Goal: Use online tool/utility: Utilize a website feature to perform a specific function

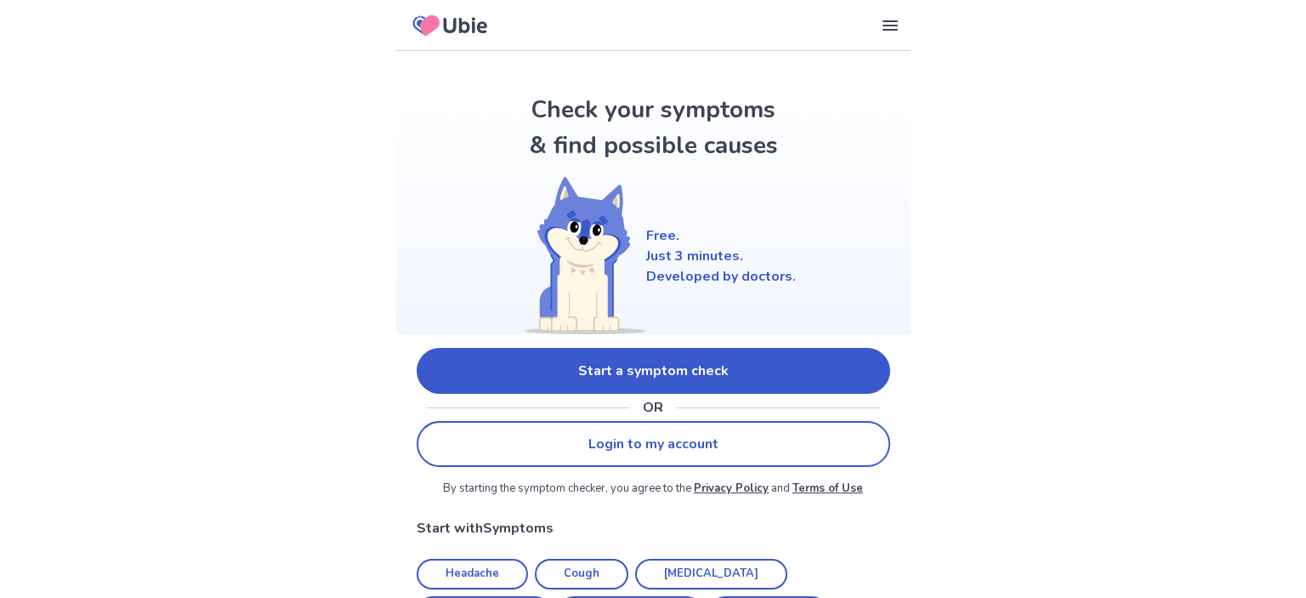
click at [529, 352] on link "Start a symptom check" at bounding box center [654, 371] width 474 height 46
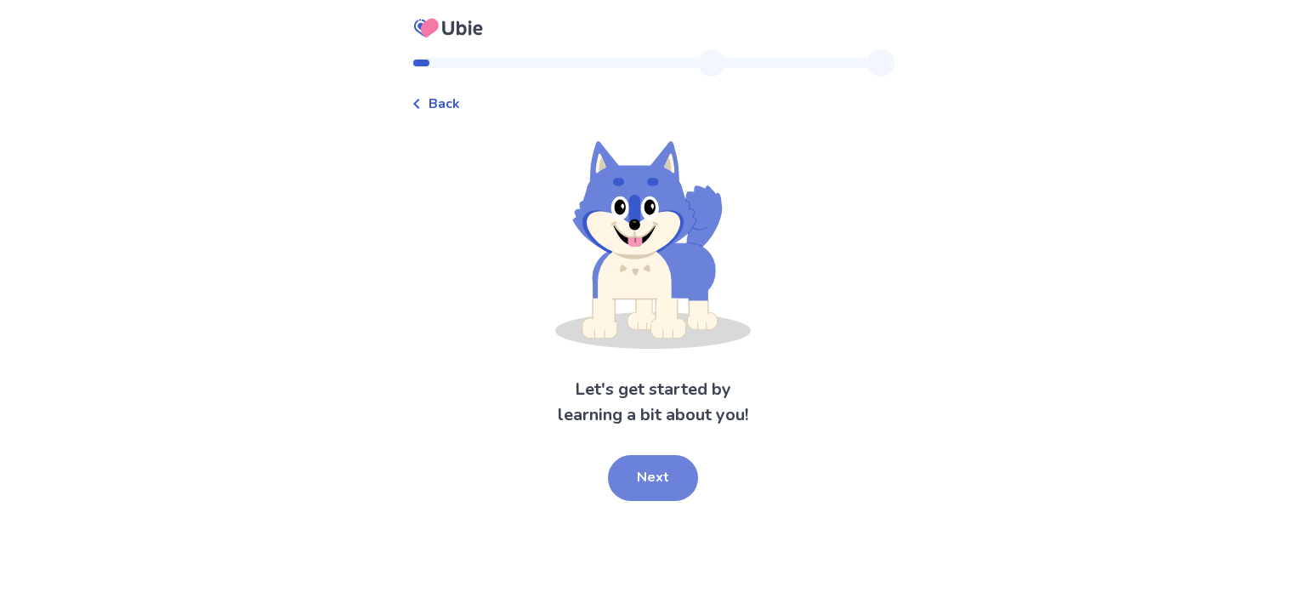
click at [637, 460] on button "Next" at bounding box center [653, 478] width 90 height 46
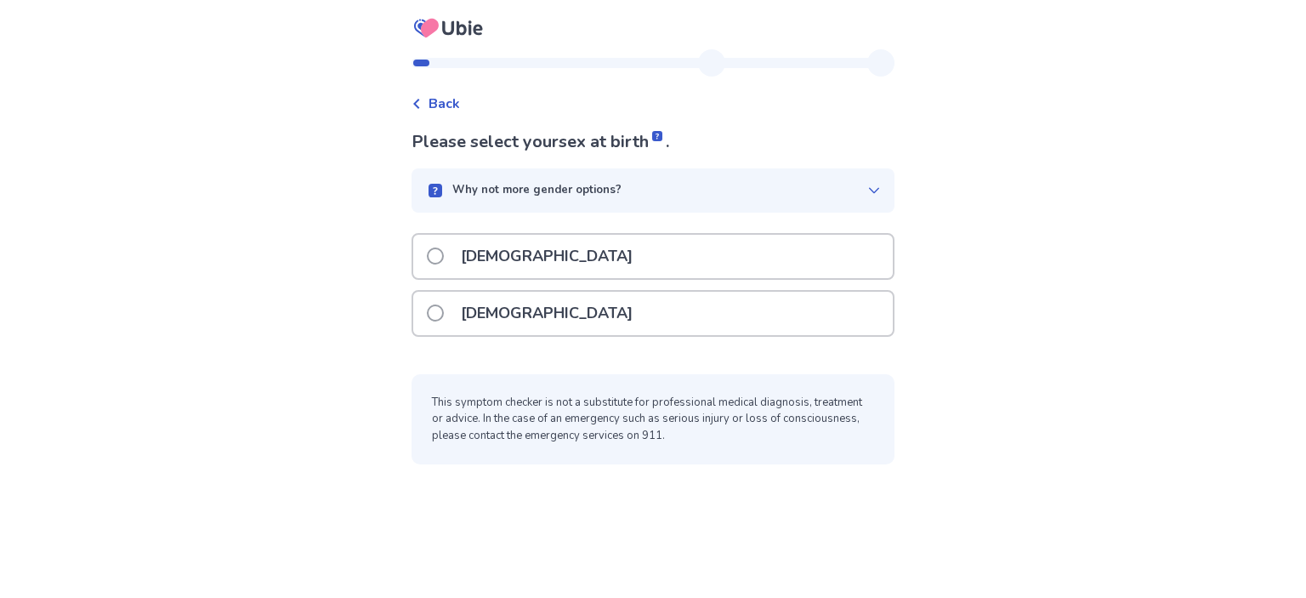
click at [526, 316] on p "[DEMOGRAPHIC_DATA]" at bounding box center [547, 313] width 192 height 43
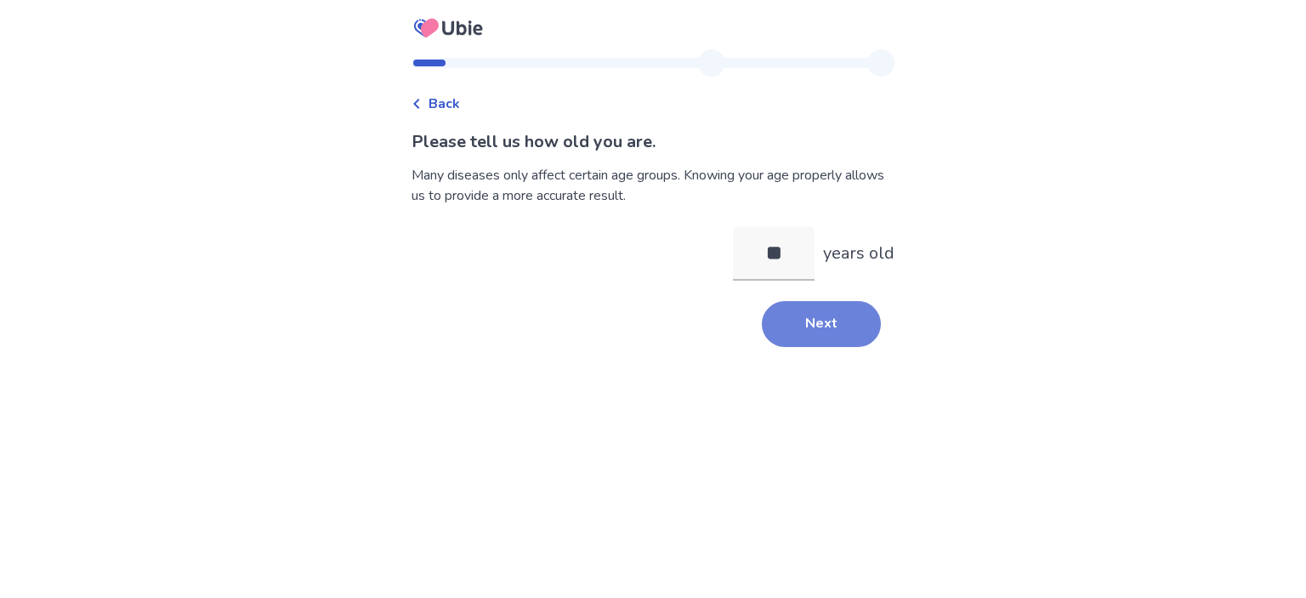
type input "**"
click at [805, 309] on button "Next" at bounding box center [821, 324] width 119 height 46
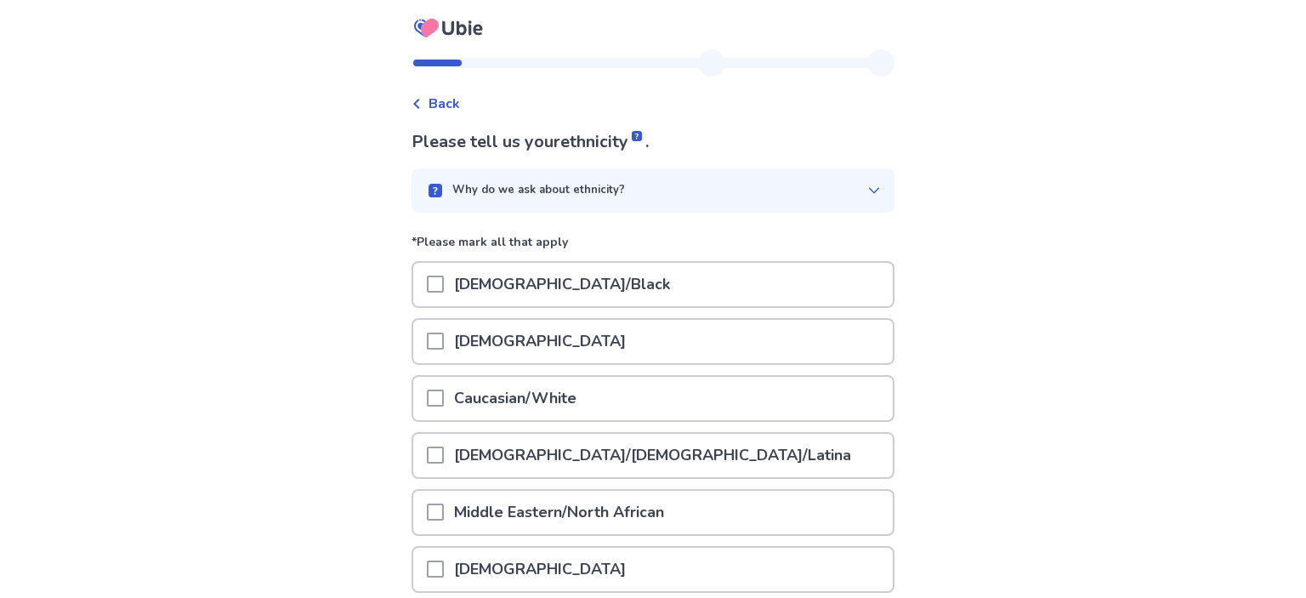
click at [679, 384] on div "Caucasian/White" at bounding box center [653, 398] width 480 height 43
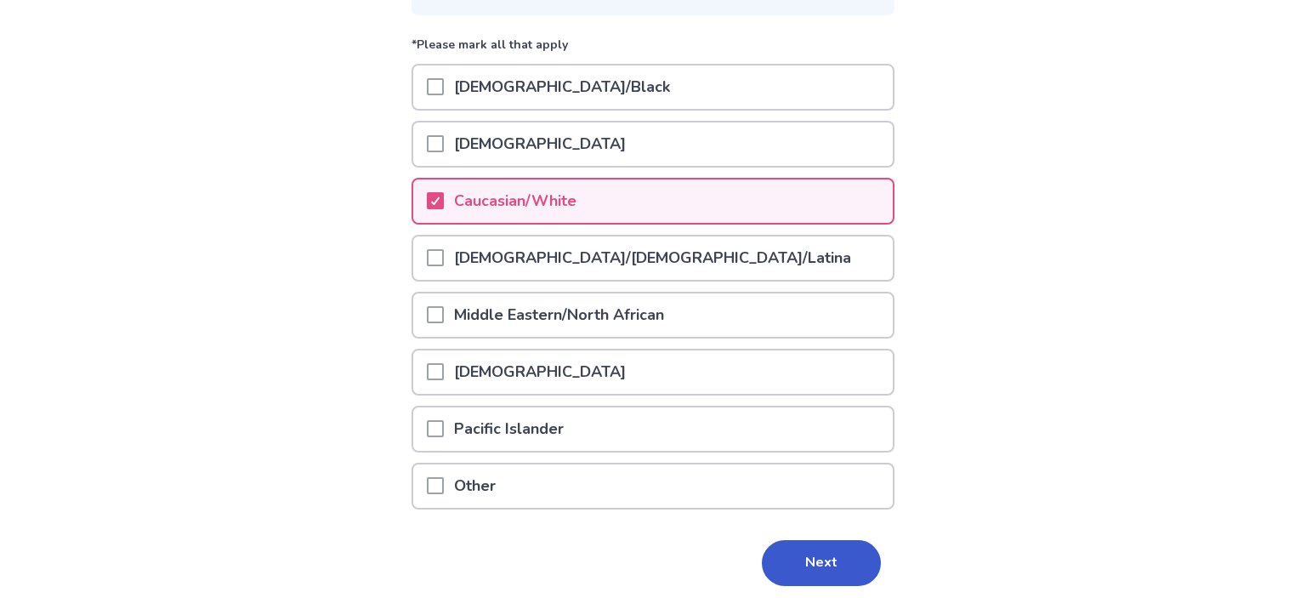
scroll to position [254, 0]
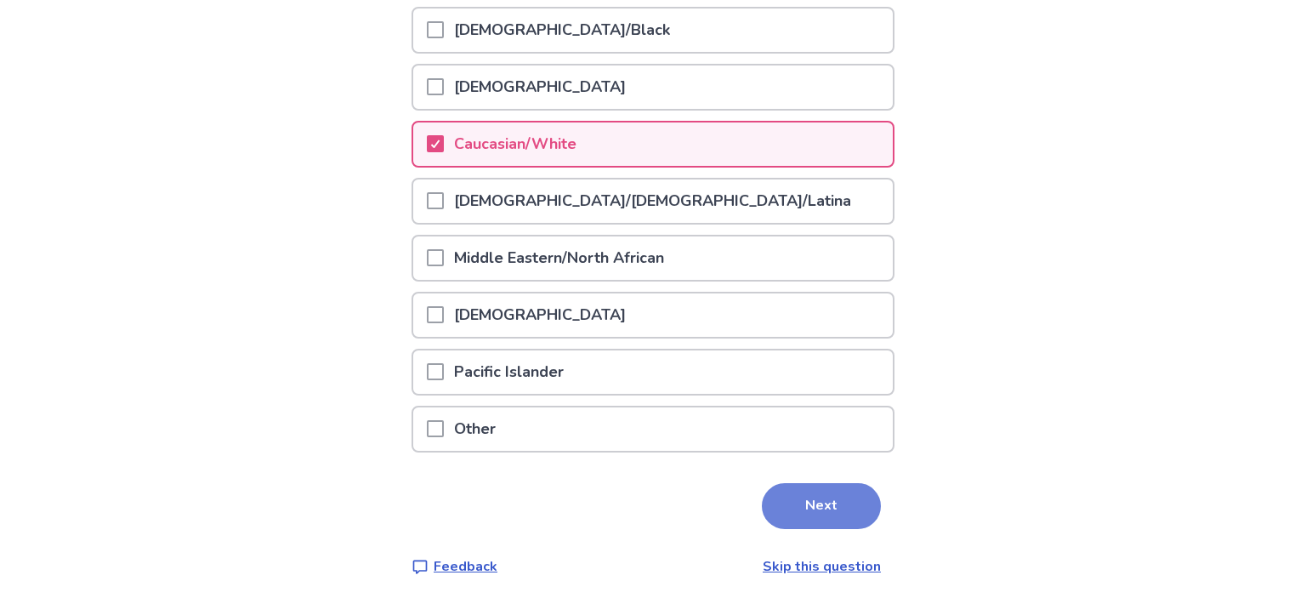
click at [851, 506] on button "Next" at bounding box center [821, 506] width 119 height 46
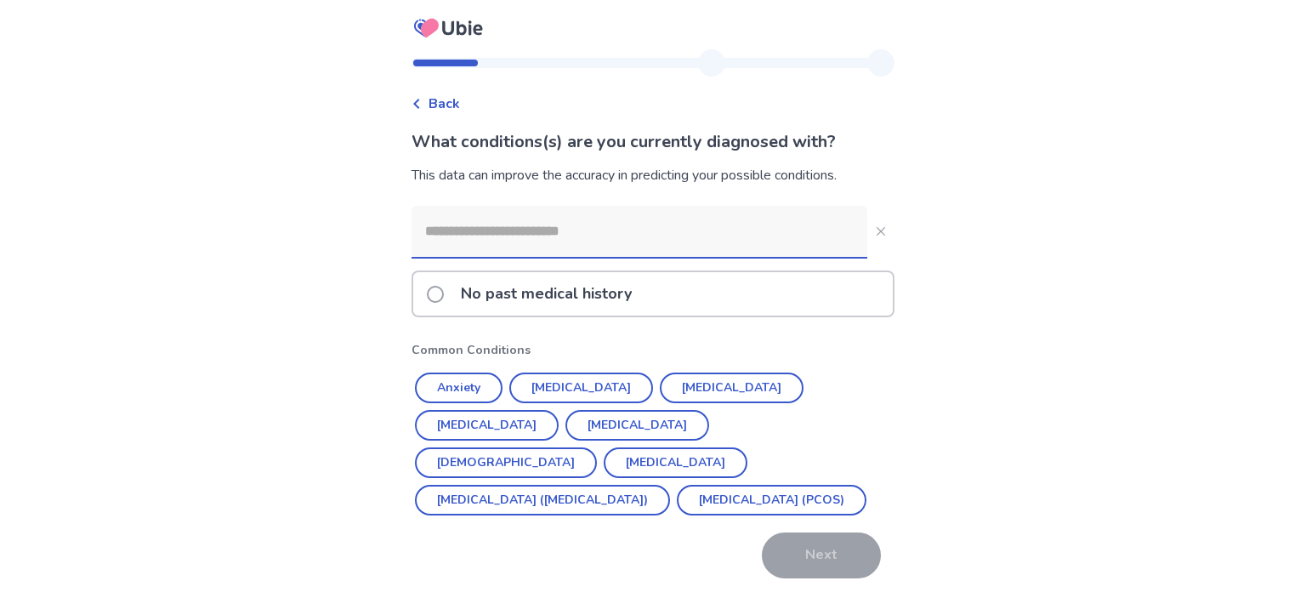
click at [476, 299] on p "No past medical history" at bounding box center [546, 293] width 191 height 43
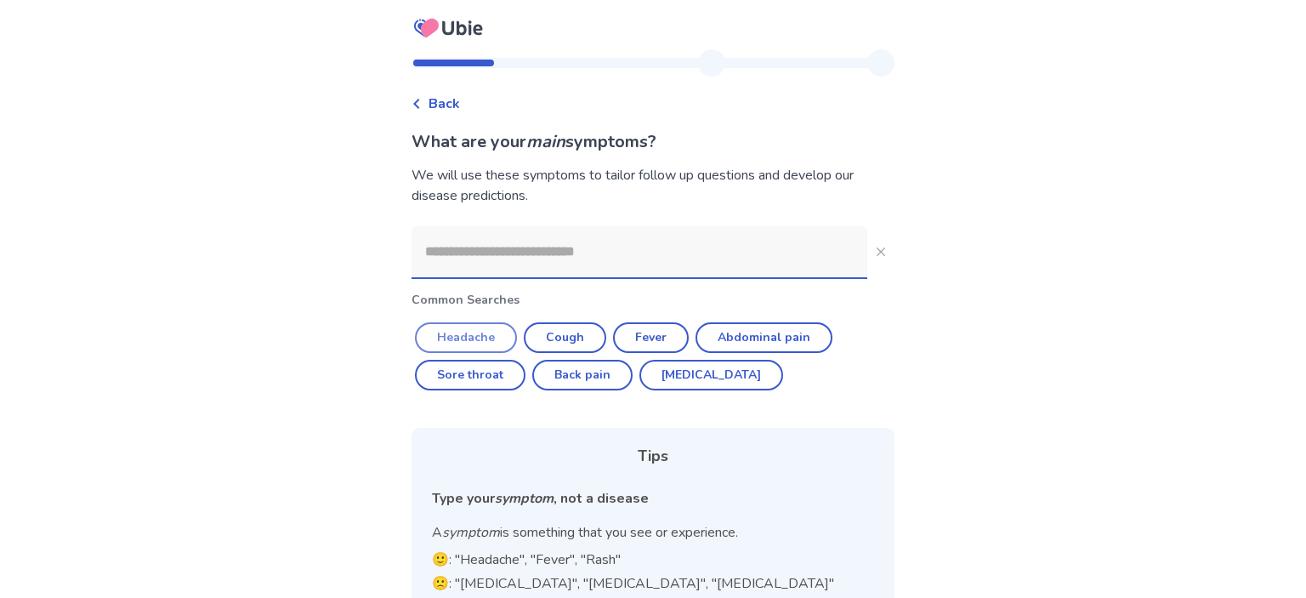
click at [492, 346] on button "Headache" at bounding box center [466, 337] width 102 height 31
type input "********"
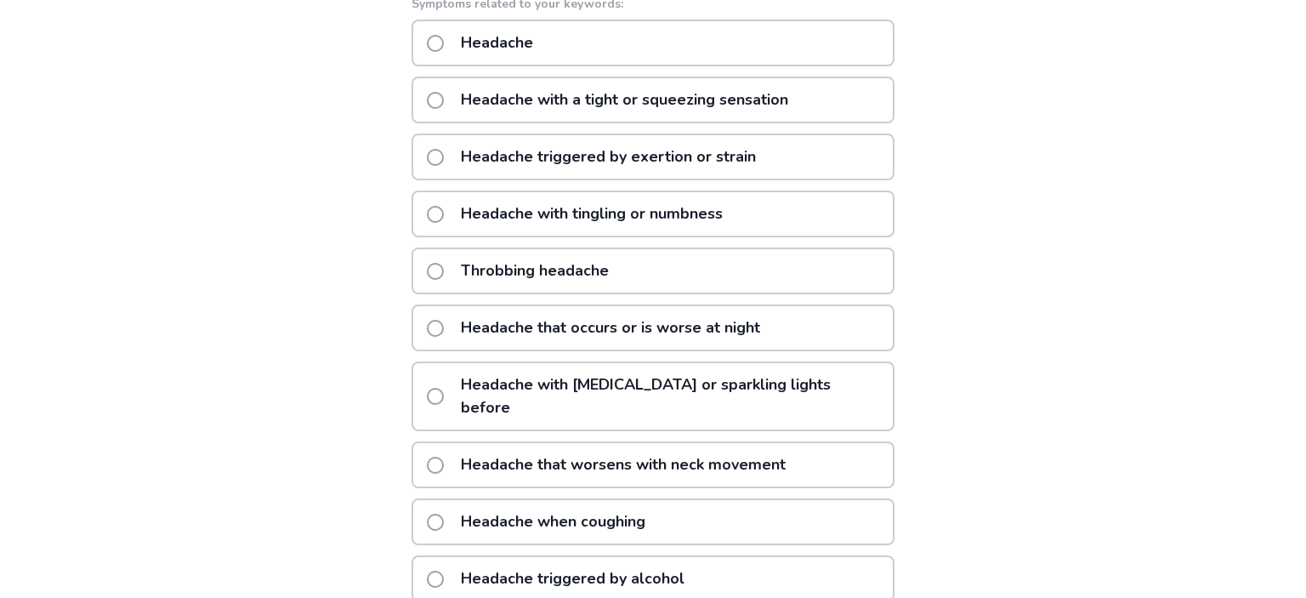
scroll to position [307, 0]
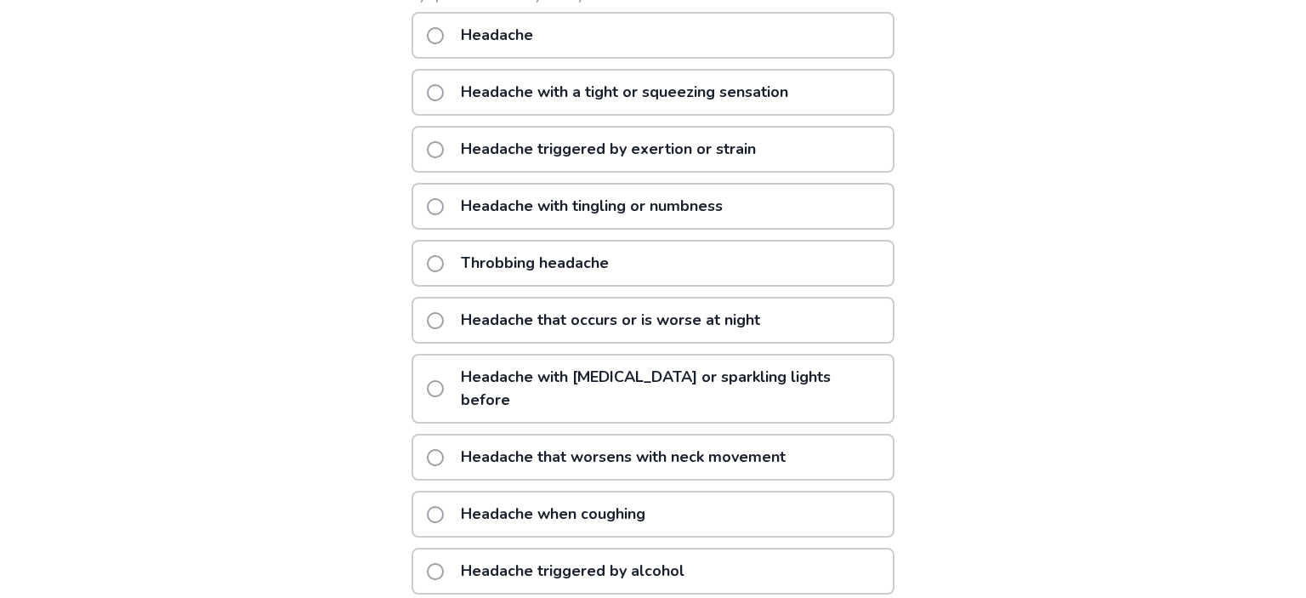
click at [760, 259] on div "Throbbing headache" at bounding box center [653, 263] width 483 height 47
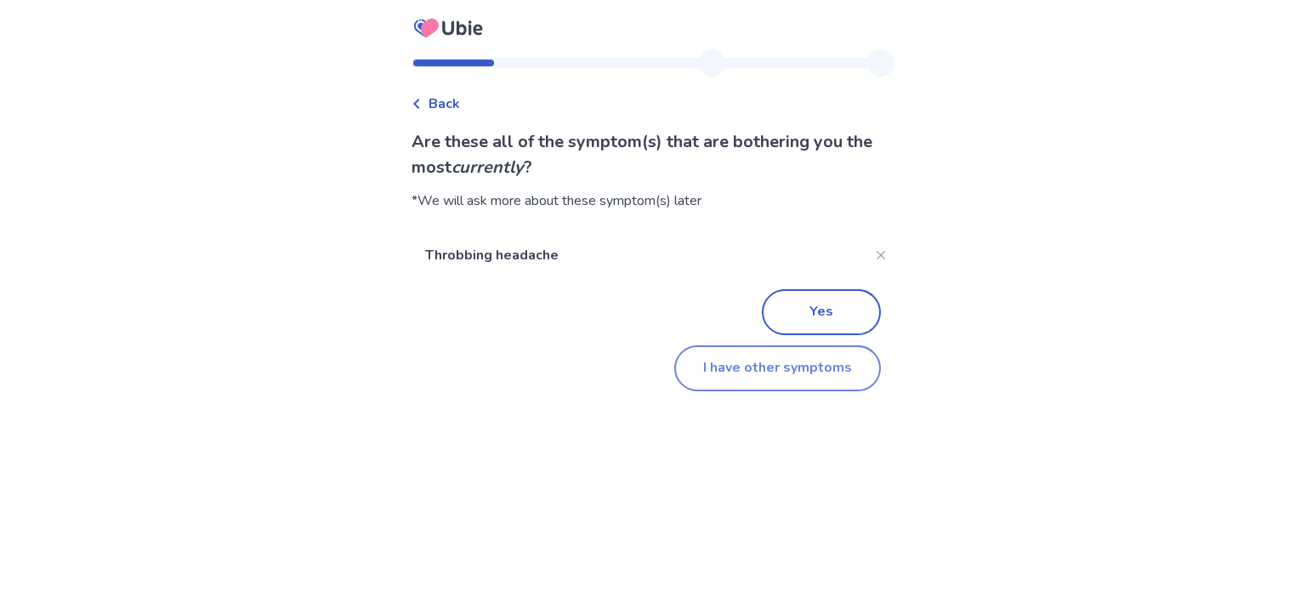
click at [800, 376] on button "I have other symptoms" at bounding box center [777, 368] width 207 height 46
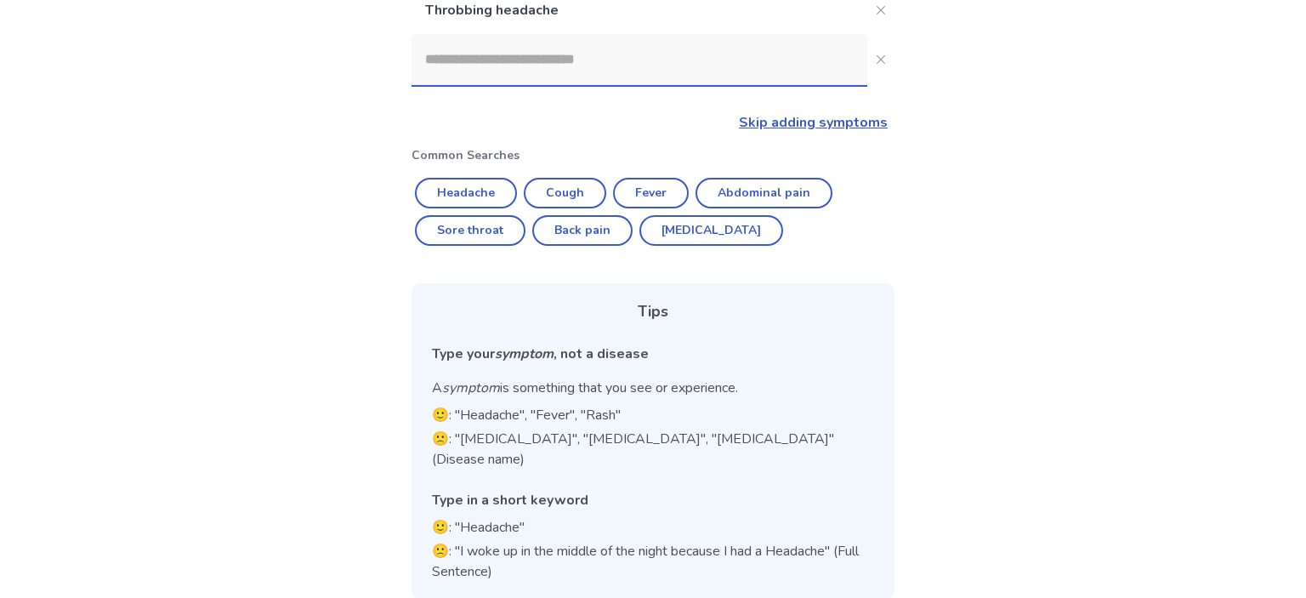
drag, startPoint x: 1294, startPoint y: 255, endPoint x: 1306, endPoint y: 190, distance: 66.4
click at [1306, 190] on html "Back What are the other symptoms that are bothering you currently ? Throbbing h…" at bounding box center [653, 203] width 1306 height 834
click at [648, 72] on input at bounding box center [640, 59] width 456 height 51
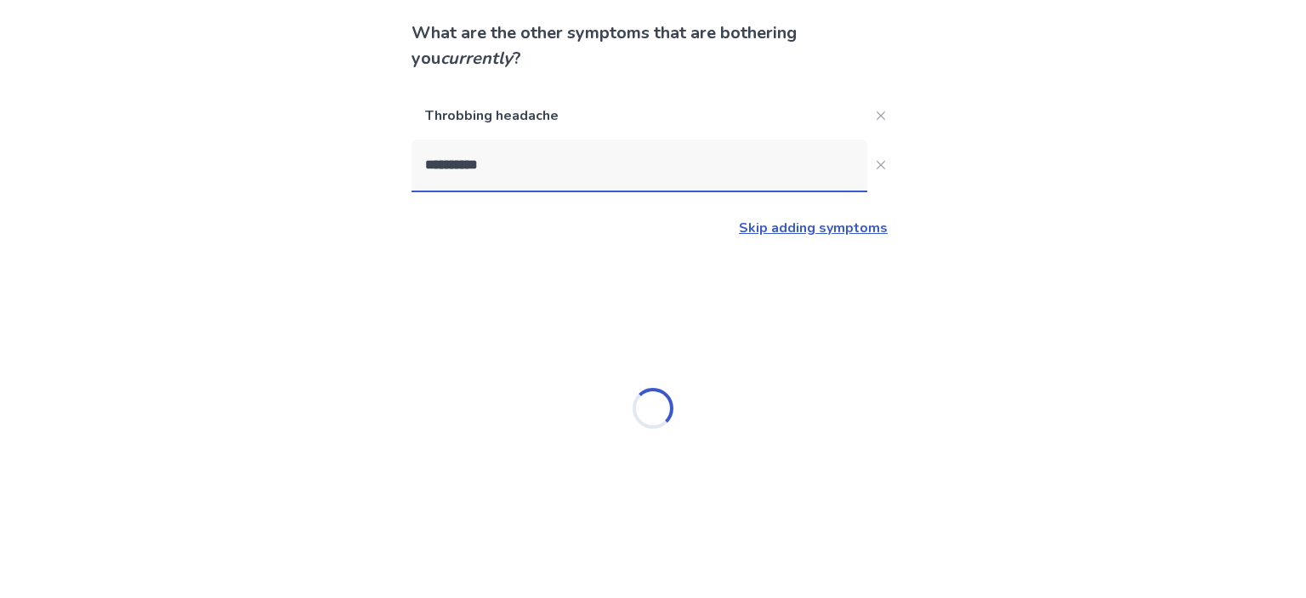
type input "**********"
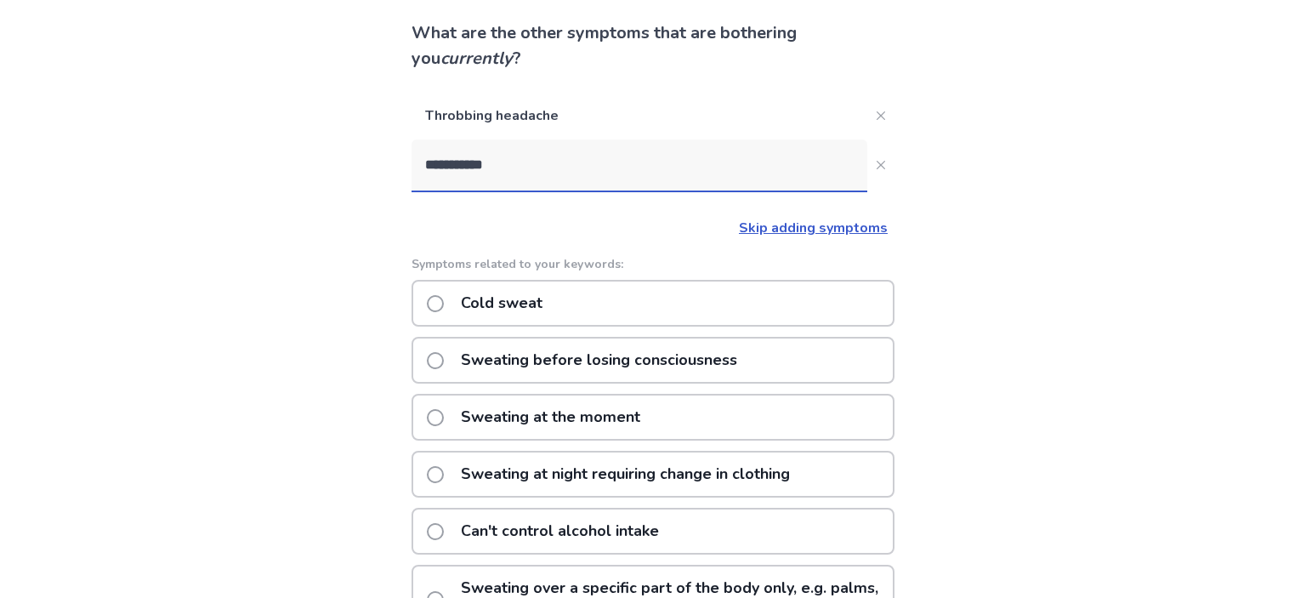
click at [539, 307] on p "Cold sweat" at bounding box center [502, 303] width 102 height 43
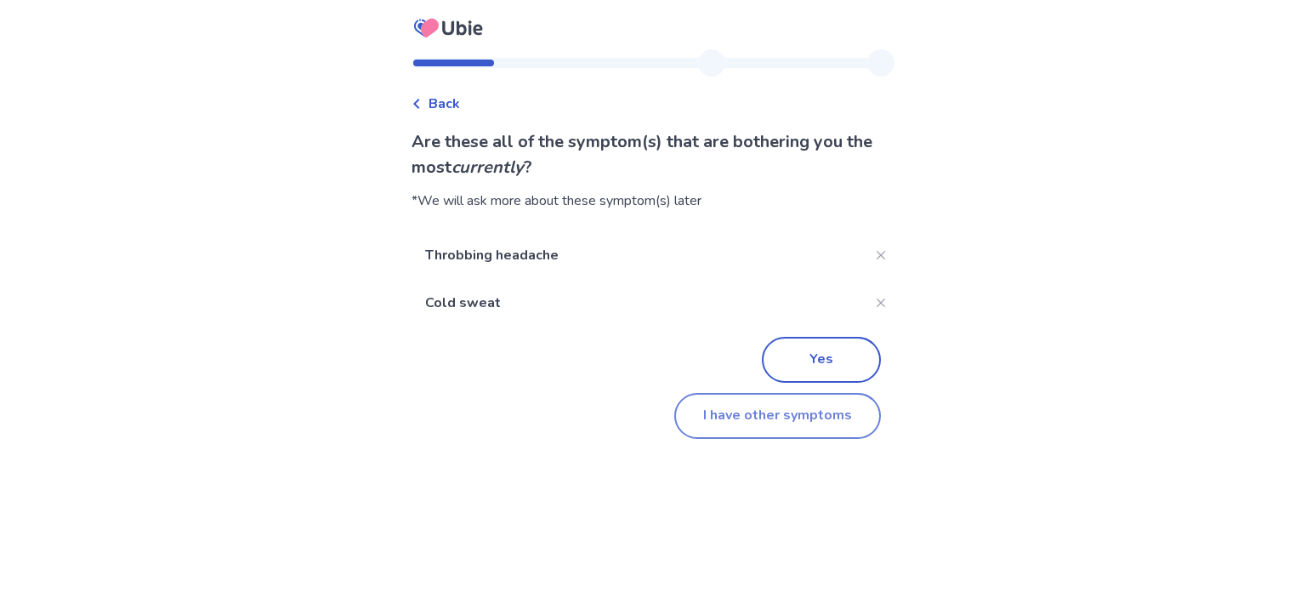
click at [775, 407] on button "I have other symptoms" at bounding box center [777, 416] width 207 height 46
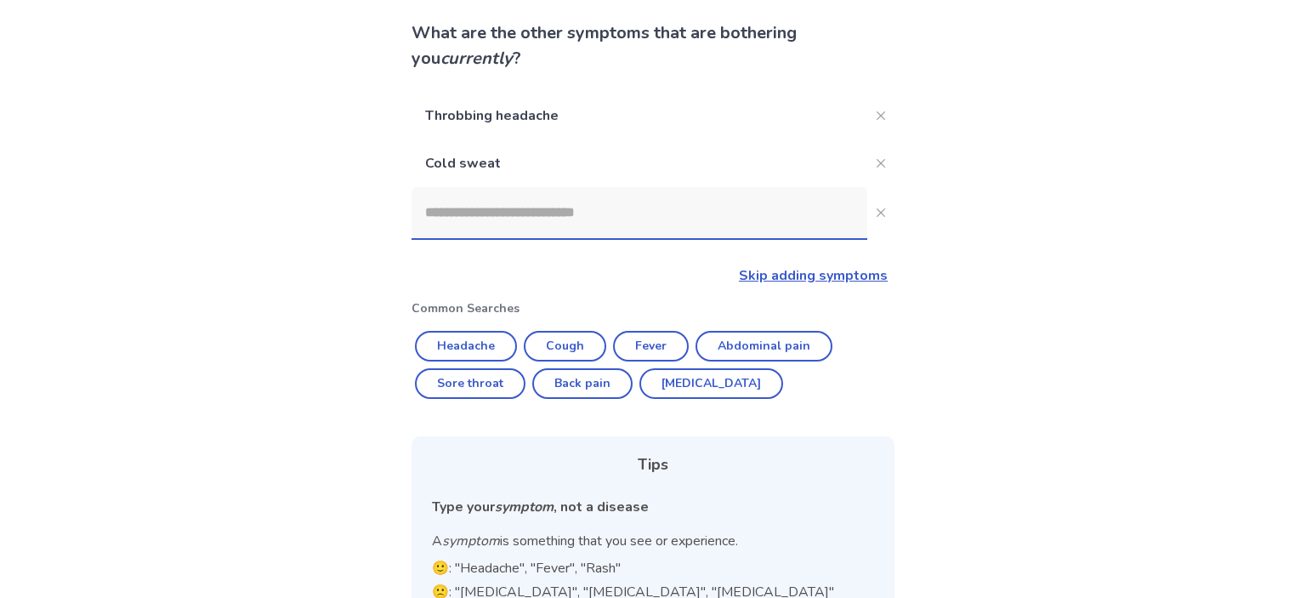
click at [615, 222] on input at bounding box center [640, 212] width 456 height 51
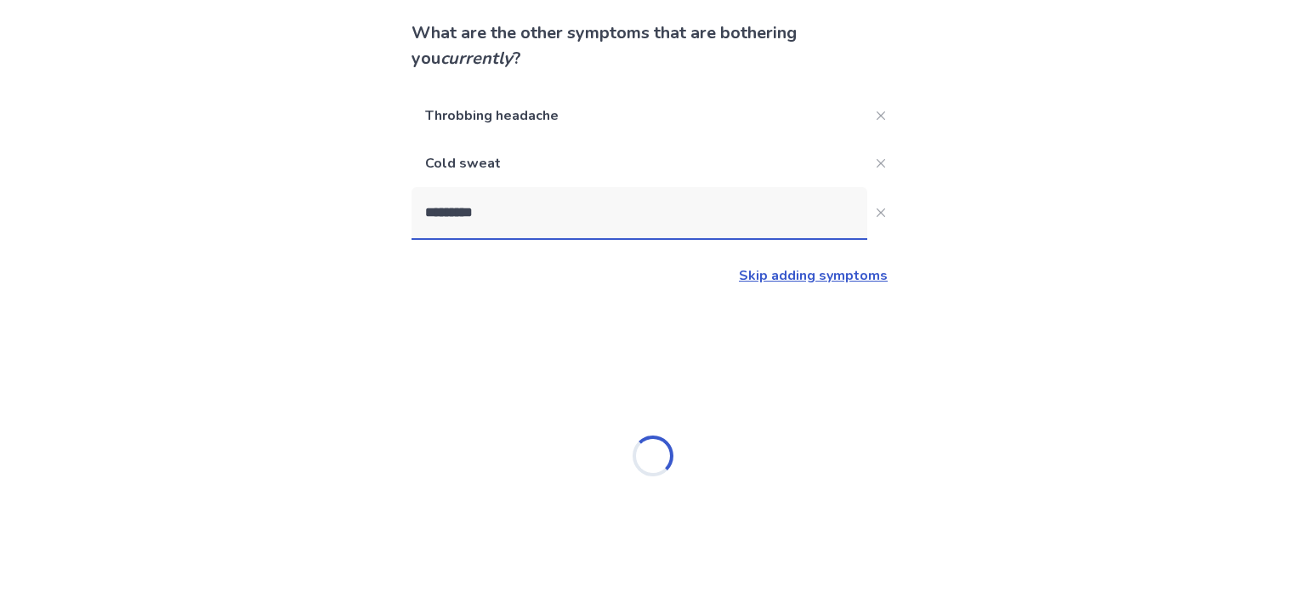
type input "*********"
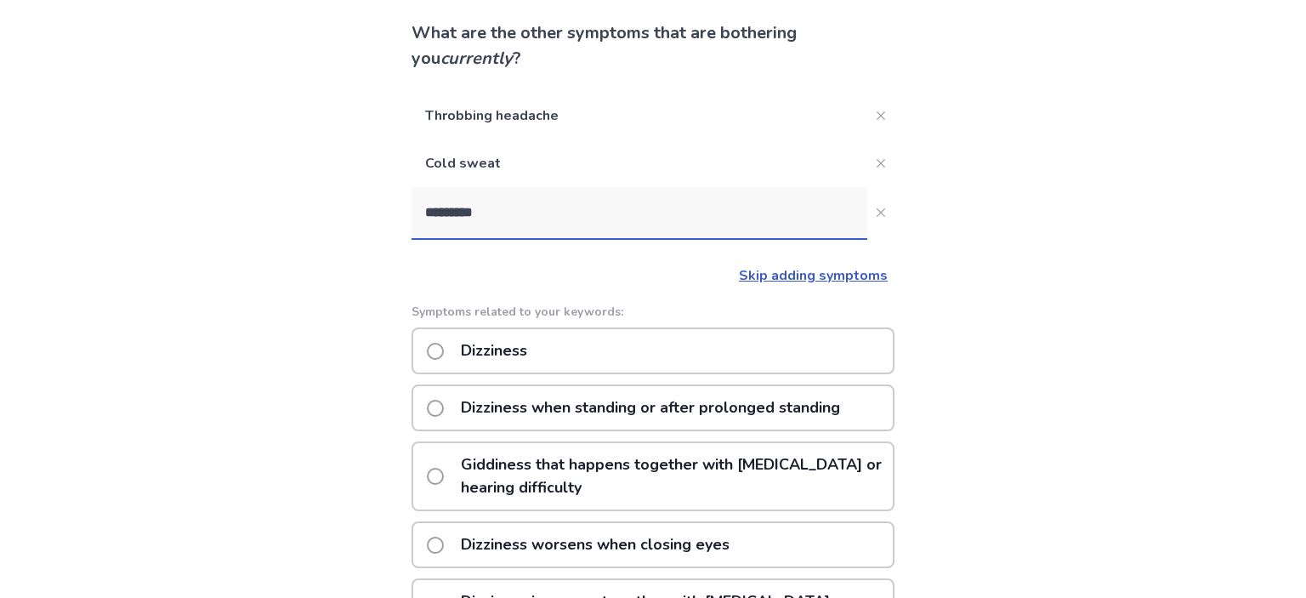
click at [620, 406] on p "Dizziness when standing or after prolonged standing" at bounding box center [651, 407] width 400 height 43
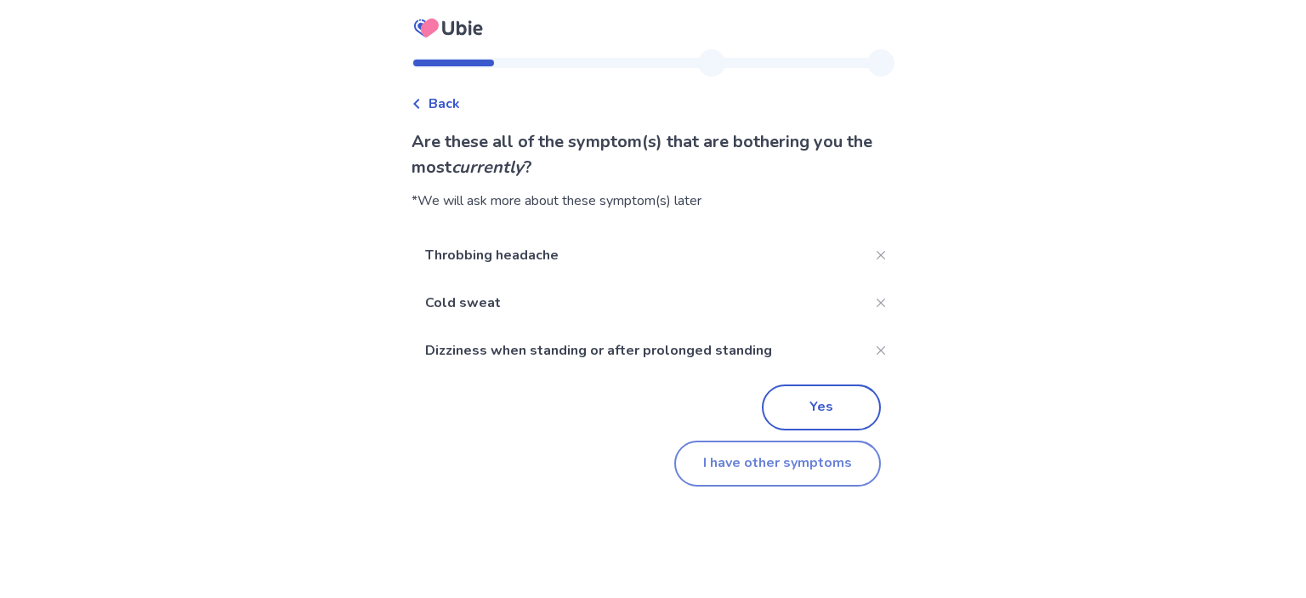
click at [740, 468] on button "I have other symptoms" at bounding box center [777, 464] width 207 height 46
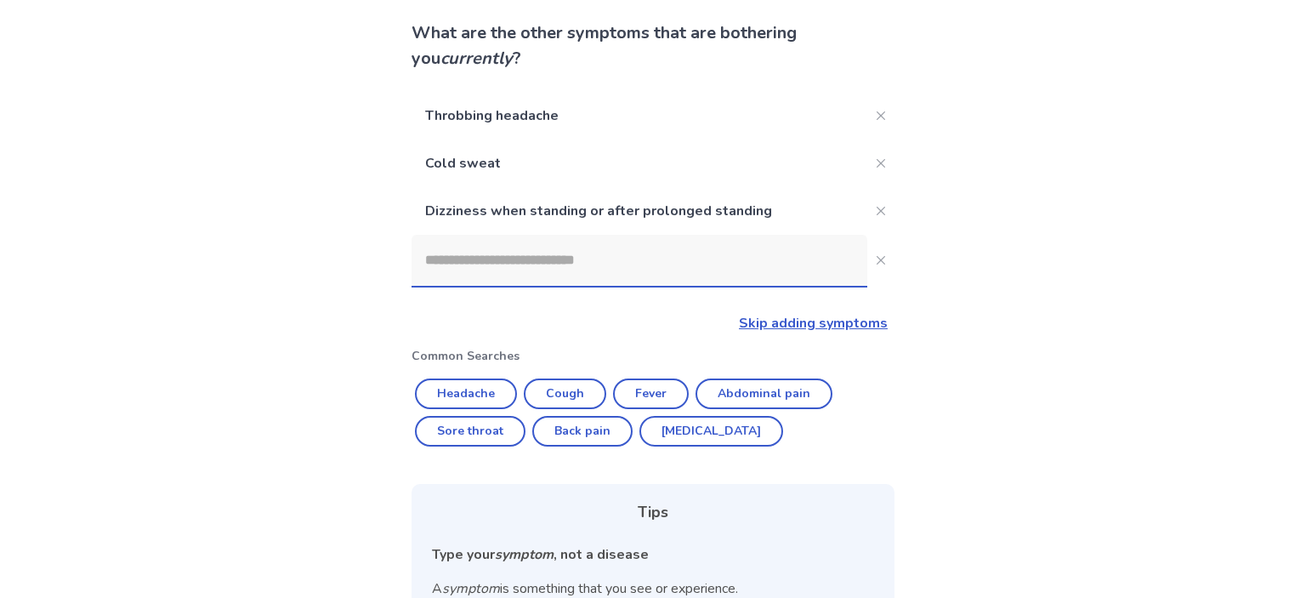
click at [706, 286] on input at bounding box center [640, 260] width 456 height 51
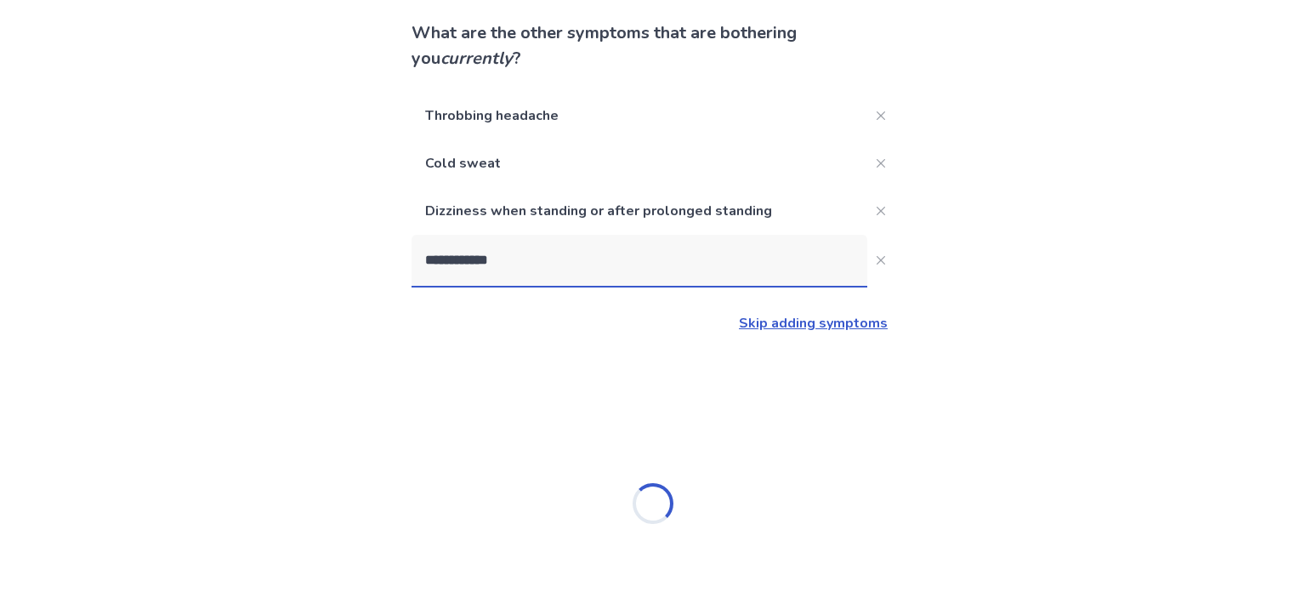
type input "**********"
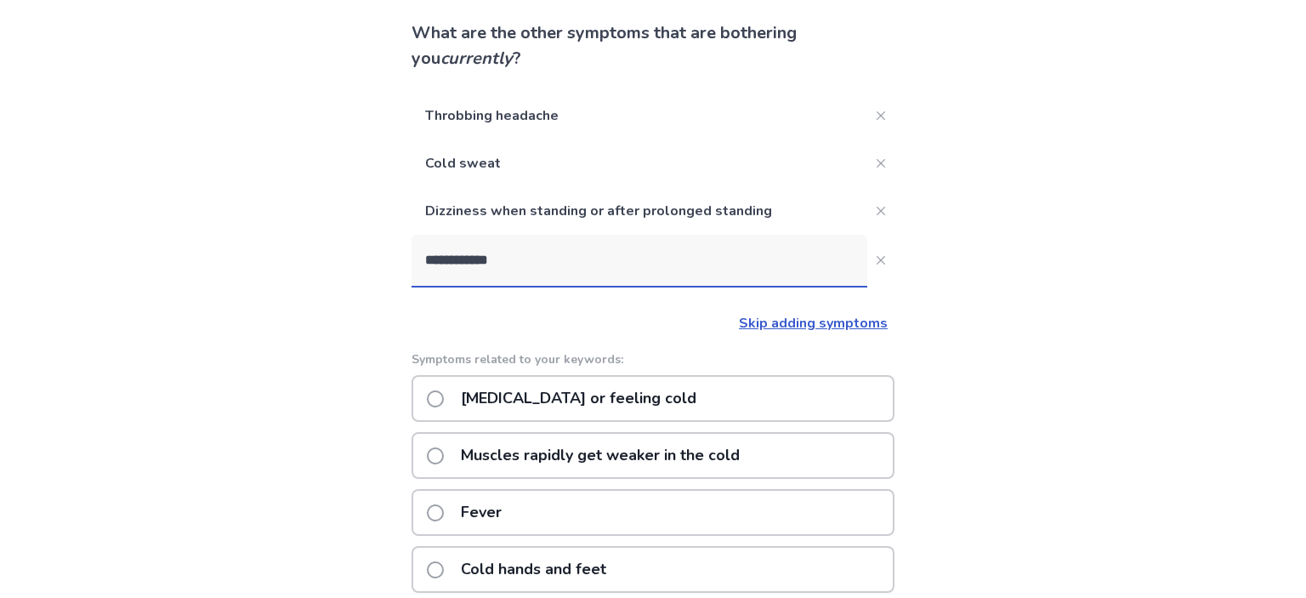
click at [444, 392] on span at bounding box center [435, 398] width 17 height 17
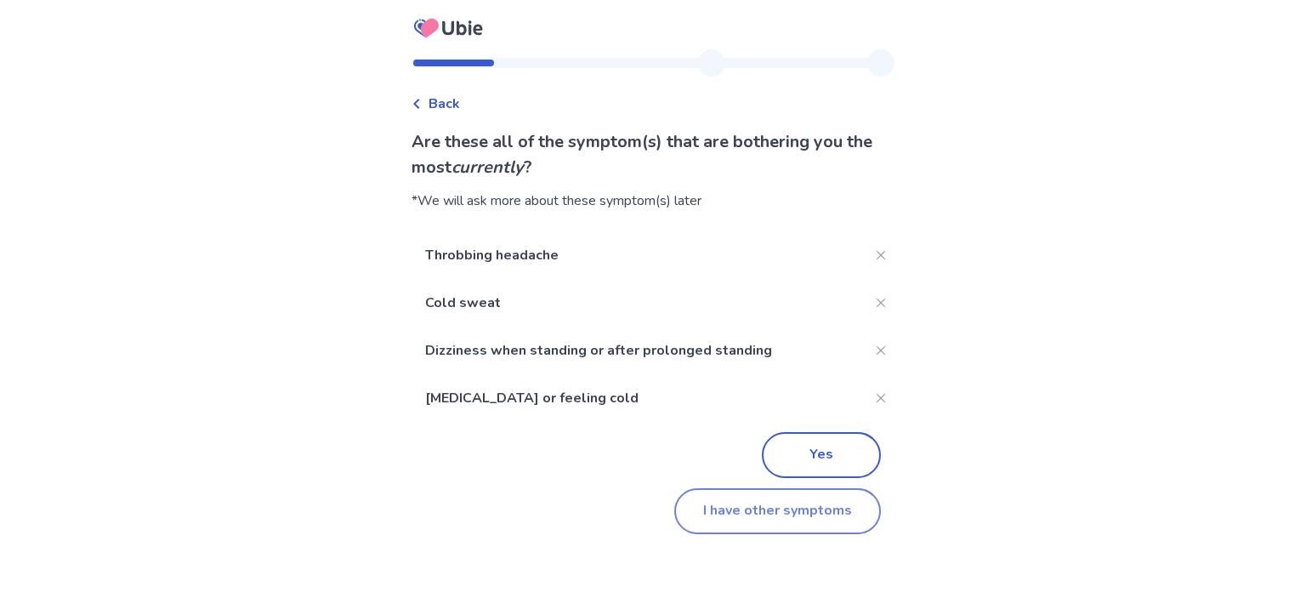
click at [736, 513] on button "I have other symptoms" at bounding box center [777, 511] width 207 height 46
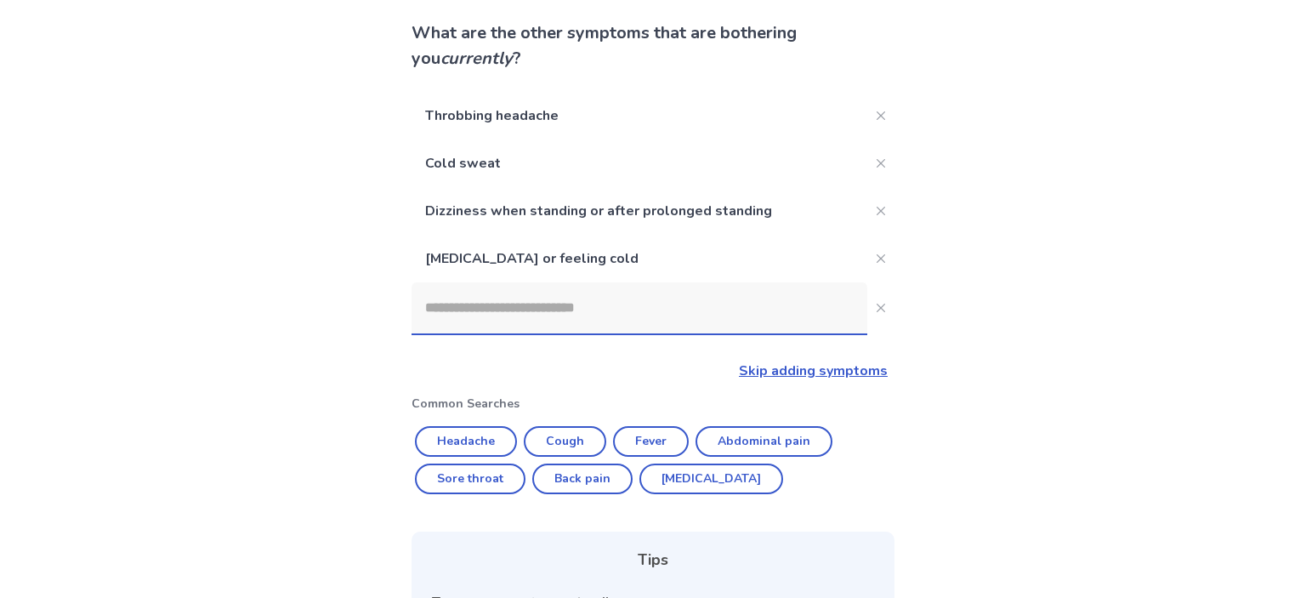
click at [538, 336] on div "Throbbing headache Cold sweat Dizziness when standing or after prolonged standi…" at bounding box center [653, 469] width 483 height 755
click at [526, 299] on input at bounding box center [640, 307] width 456 height 51
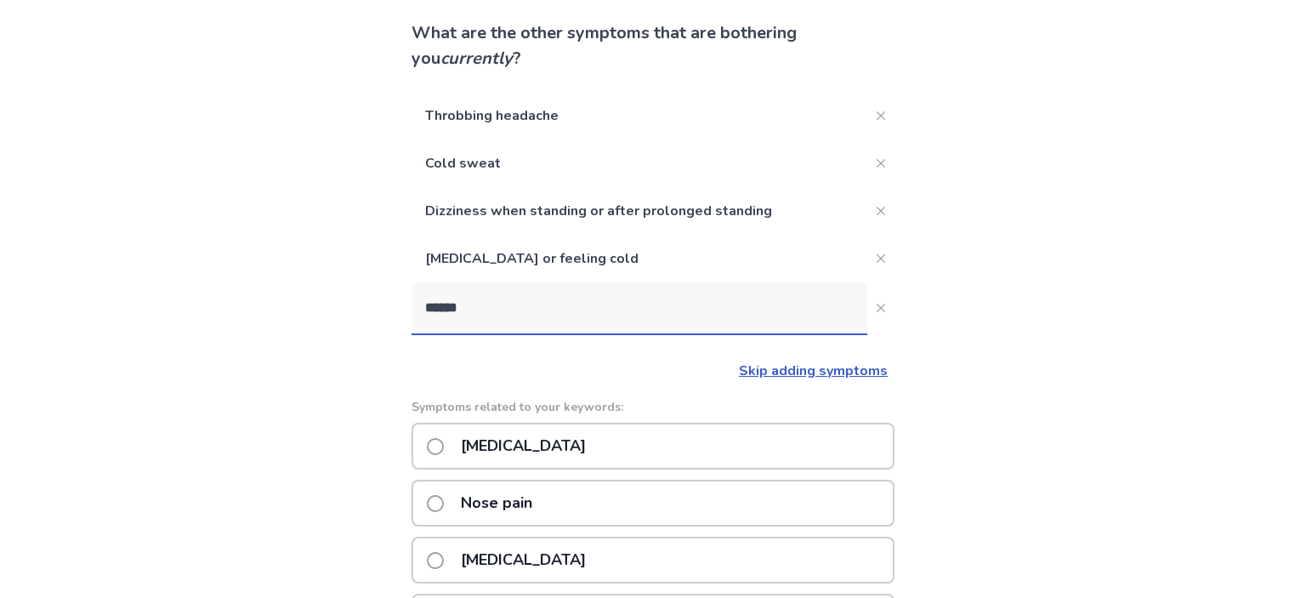
type input "******"
click at [575, 549] on div "Stuffy nose" at bounding box center [653, 560] width 483 height 47
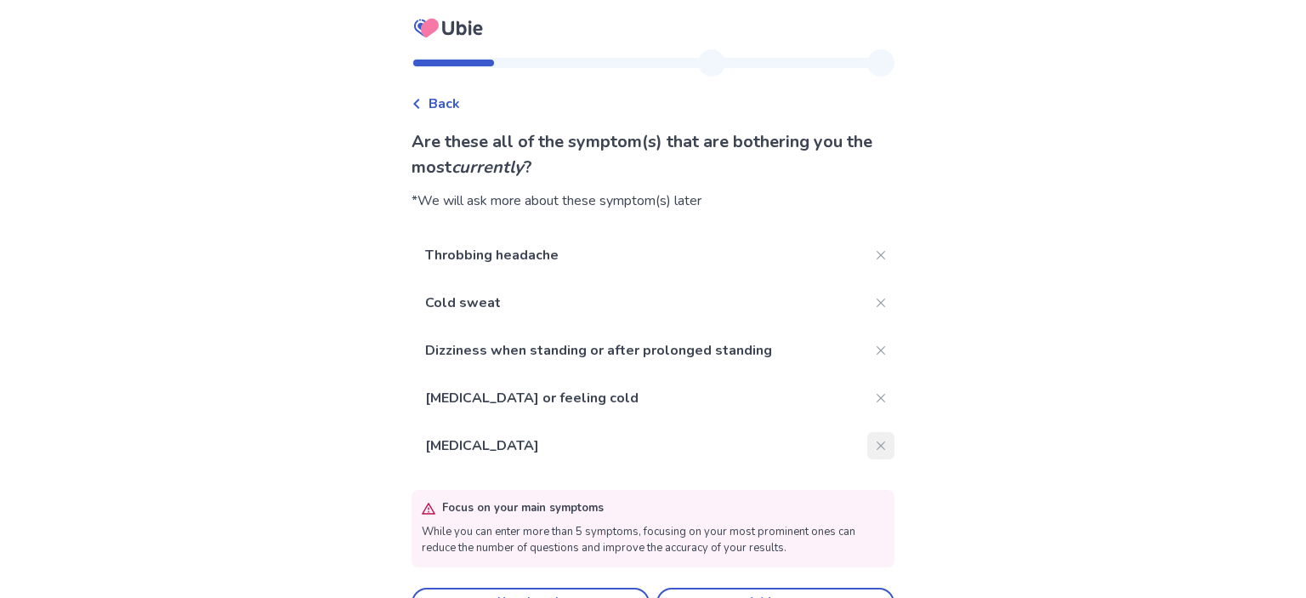
click at [877, 447] on icon "Close" at bounding box center [881, 445] width 9 height 9
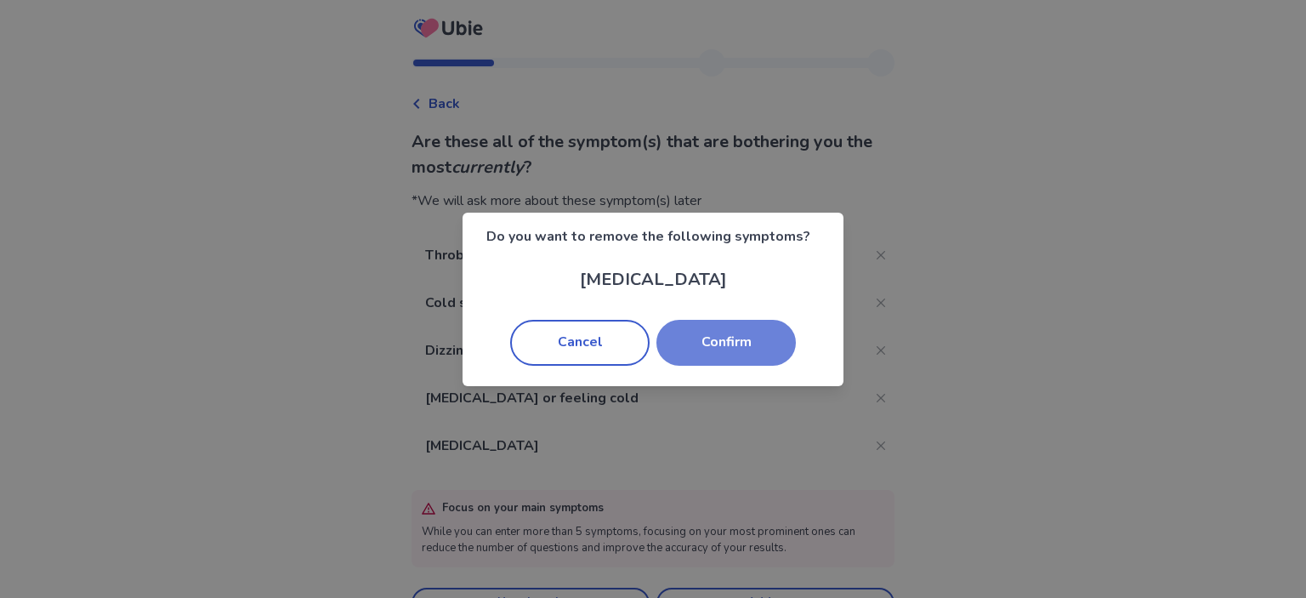
click at [743, 345] on button "Confirm" at bounding box center [726, 343] width 139 height 46
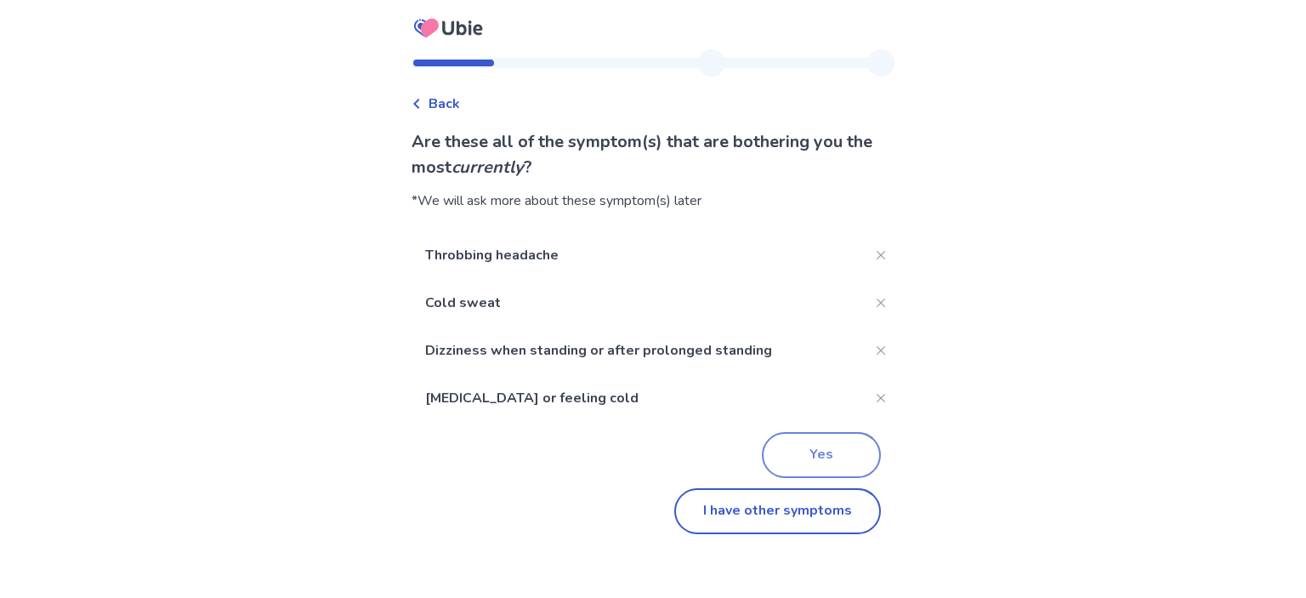
click at [782, 448] on button "Yes" at bounding box center [821, 455] width 119 height 46
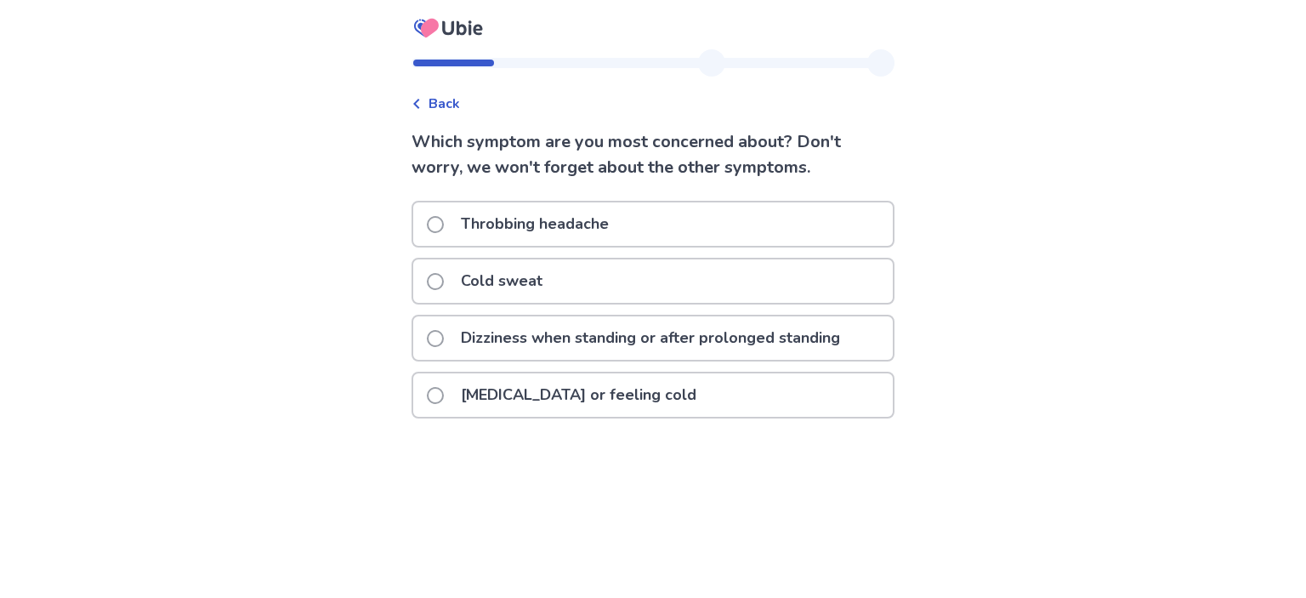
click at [435, 102] on div "Back" at bounding box center [436, 104] width 48 height 20
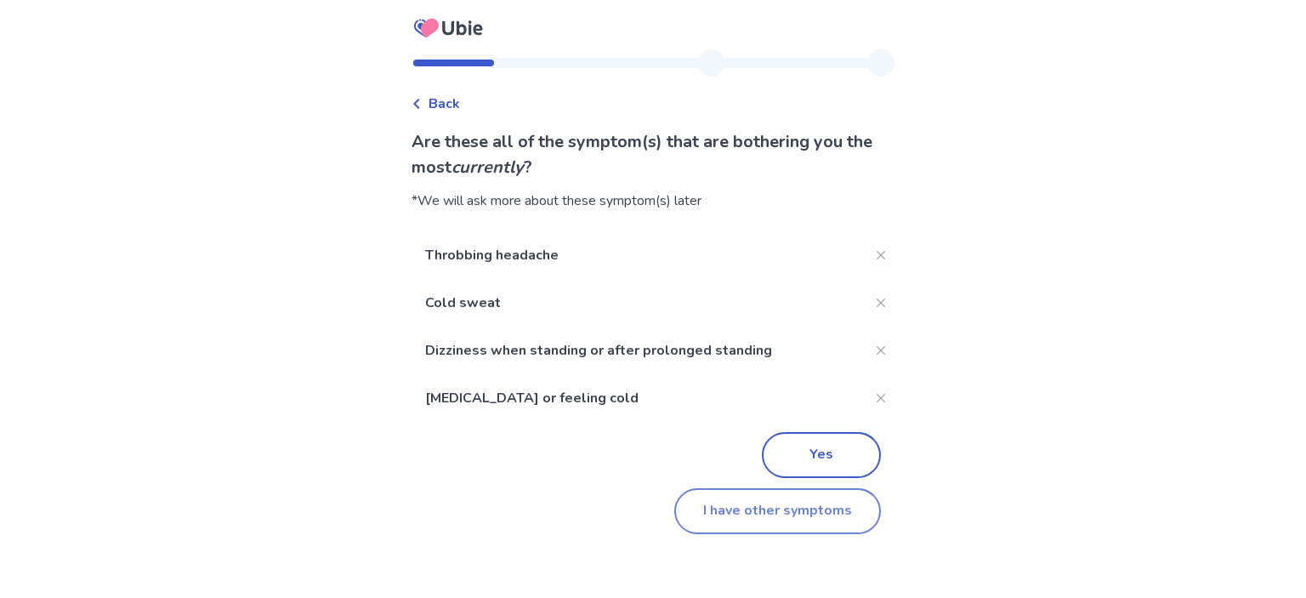
click at [737, 509] on button "I have other symptoms" at bounding box center [777, 511] width 207 height 46
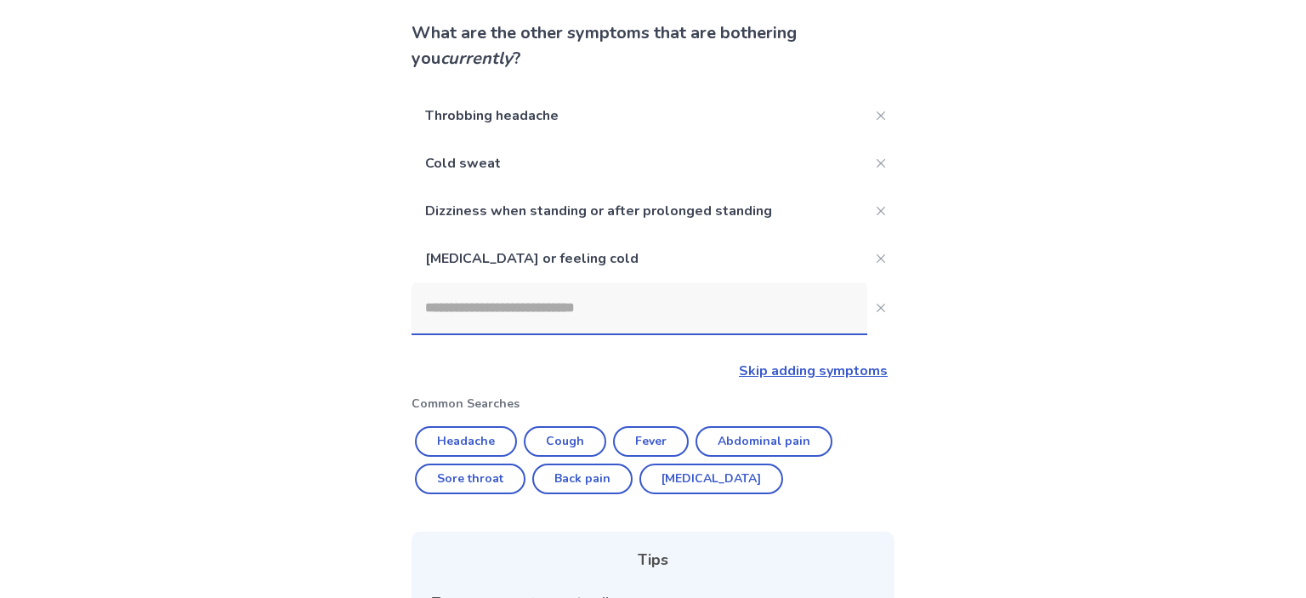
click at [604, 315] on input at bounding box center [640, 307] width 456 height 51
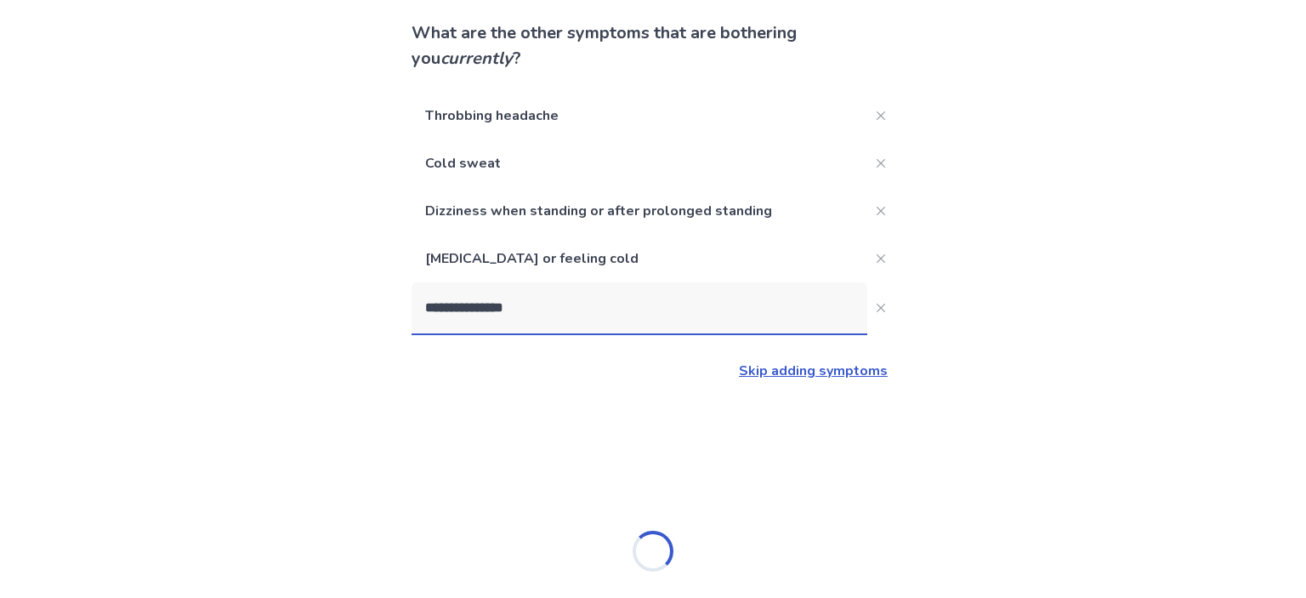
type input "**********"
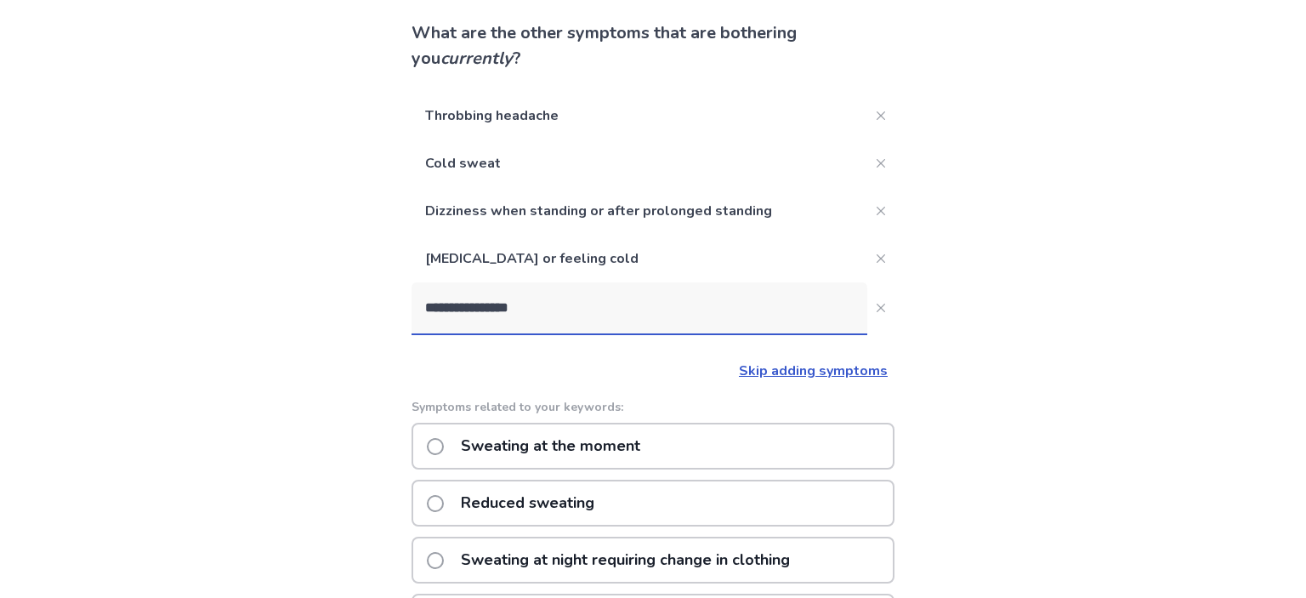
click at [603, 562] on p "Sweating at night requiring change in clothing" at bounding box center [626, 559] width 350 height 43
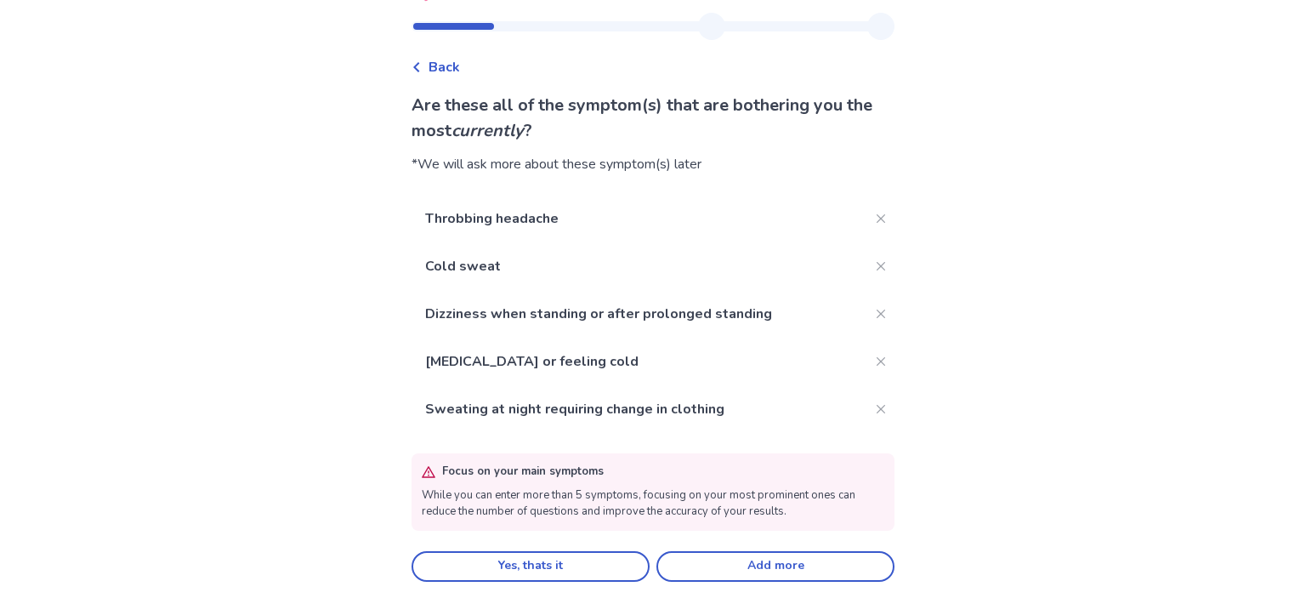
scroll to position [40, 0]
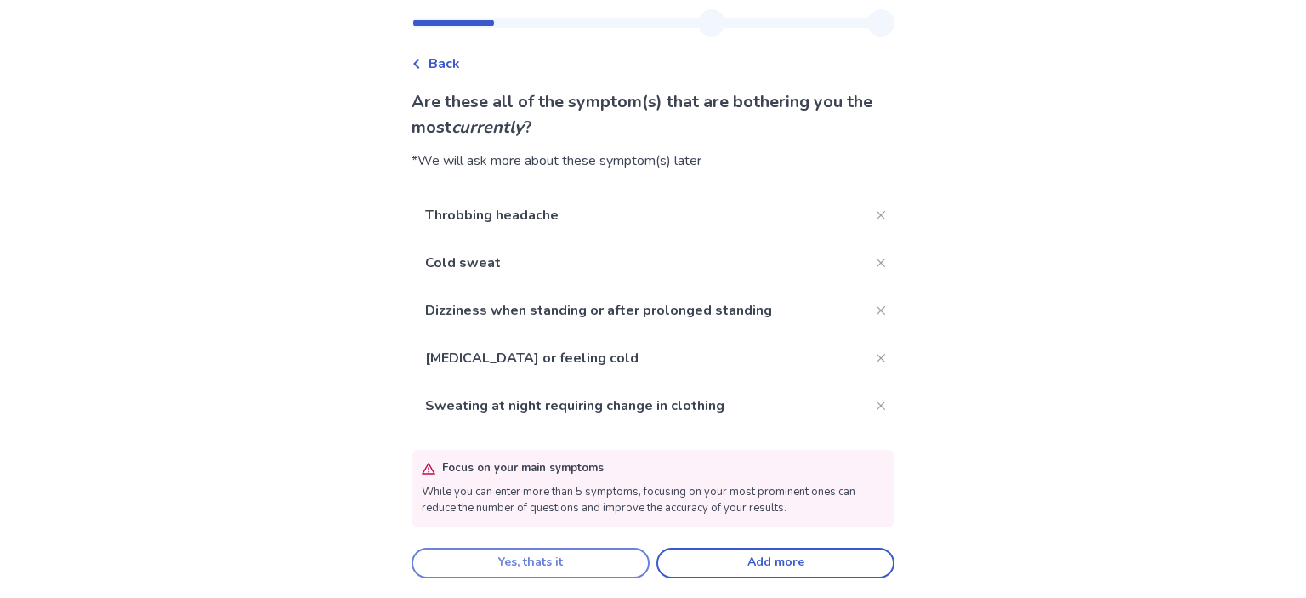
click at [623, 553] on button "Yes, thats it" at bounding box center [531, 563] width 238 height 31
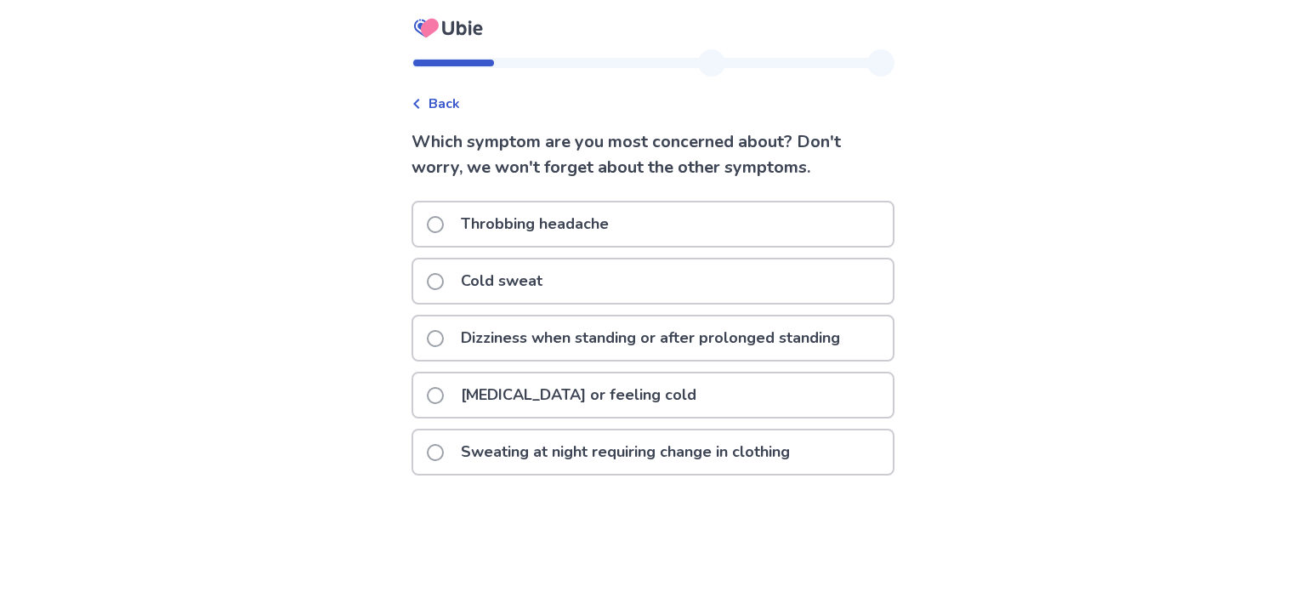
click at [563, 457] on p "Sweating at night requiring change in clothing" at bounding box center [626, 451] width 350 height 43
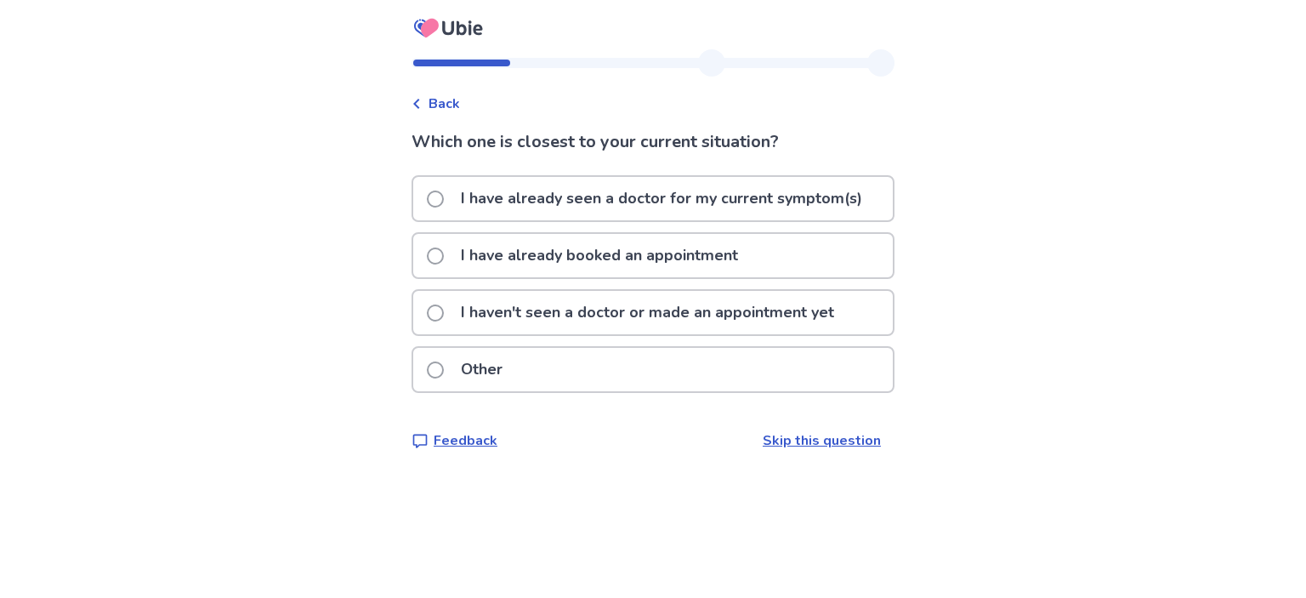
click at [580, 208] on p "I have already seen a doctor for my current symptom(s)" at bounding box center [662, 198] width 422 height 43
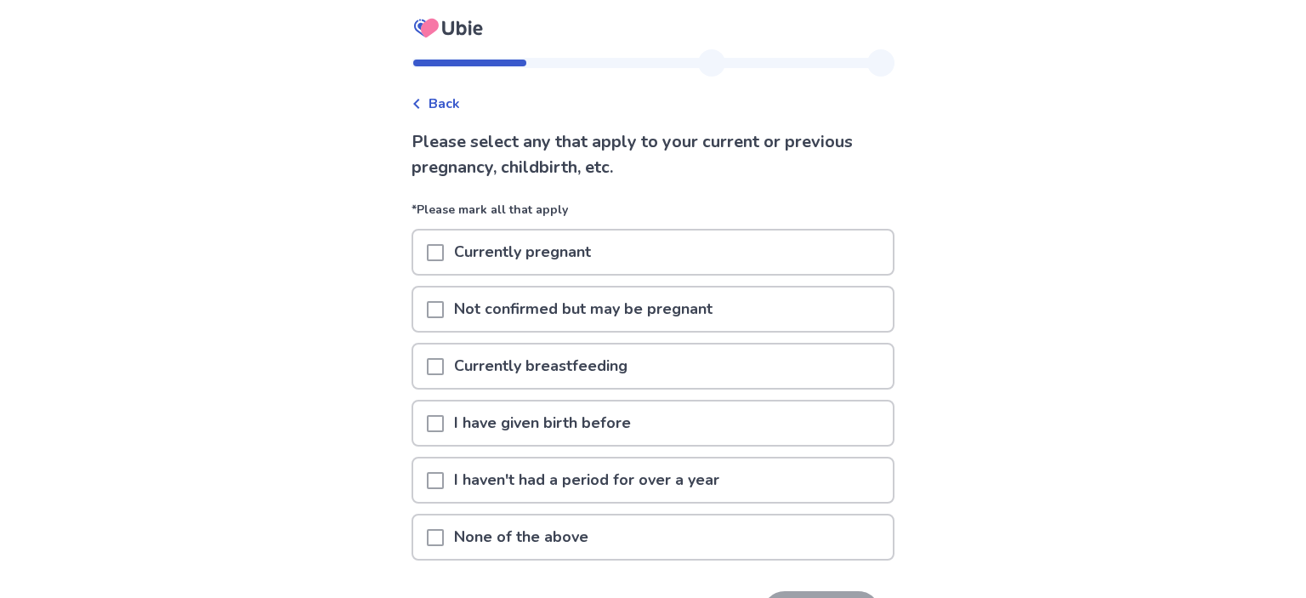
click at [530, 433] on p "I have given birth before" at bounding box center [542, 422] width 197 height 43
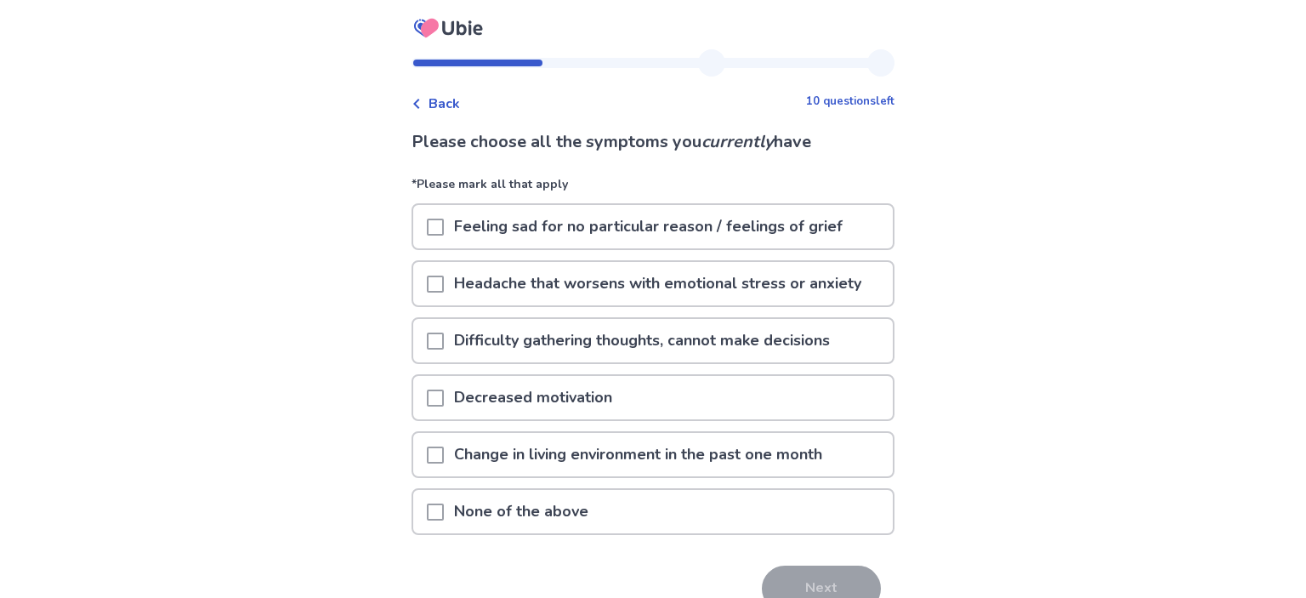
click at [444, 398] on span at bounding box center [435, 398] width 17 height 17
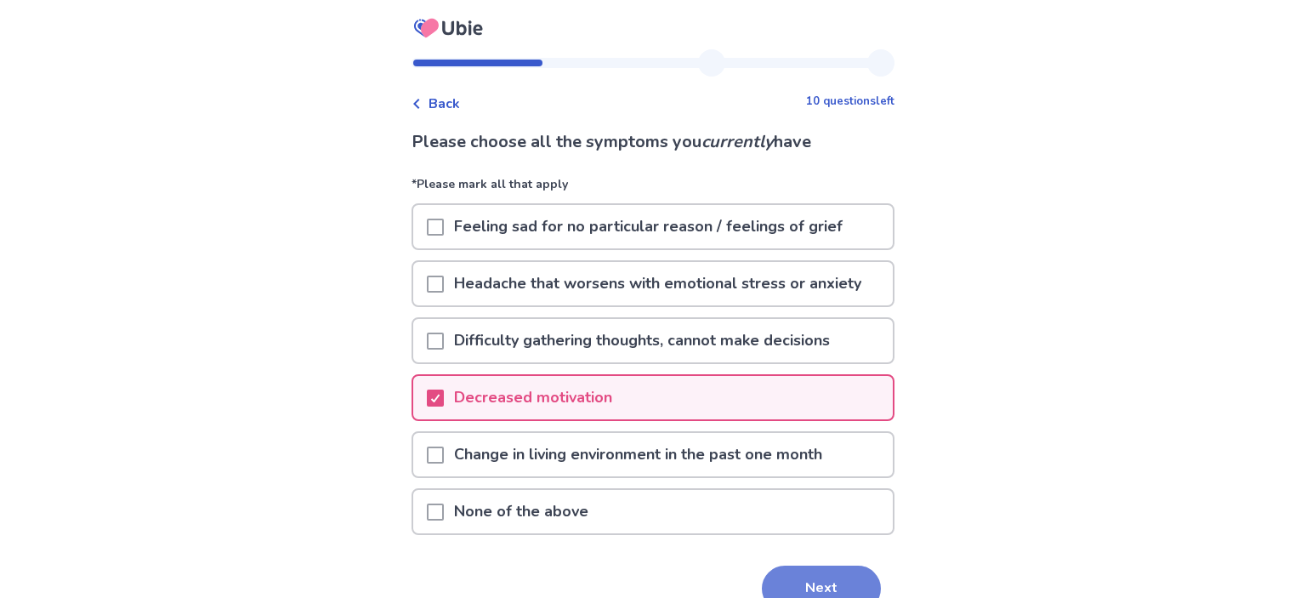
click at [809, 572] on button "Next" at bounding box center [821, 589] width 119 height 46
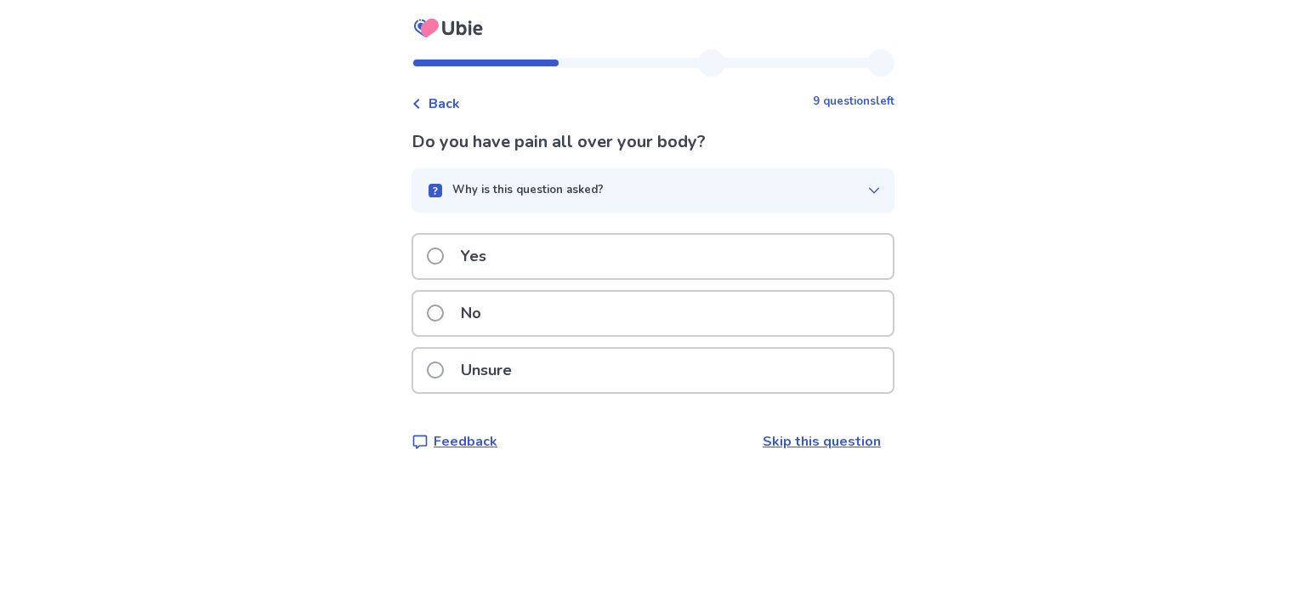
click at [509, 324] on div "No" at bounding box center [653, 313] width 480 height 43
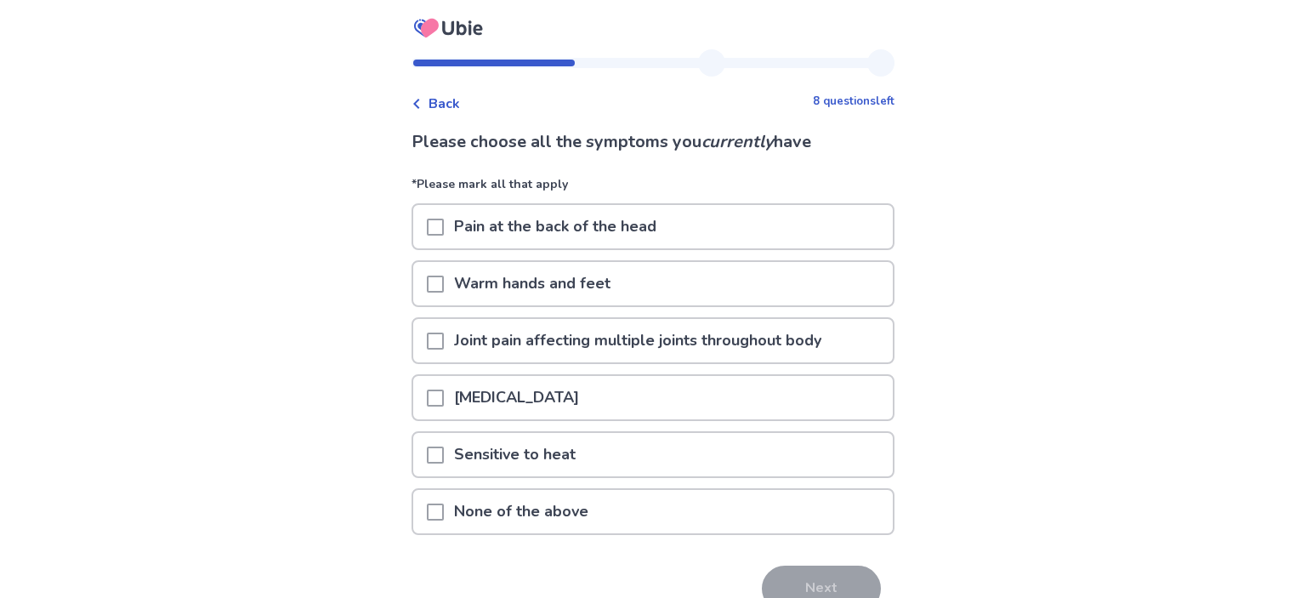
click at [576, 392] on div "Hot flashes" at bounding box center [653, 397] width 480 height 43
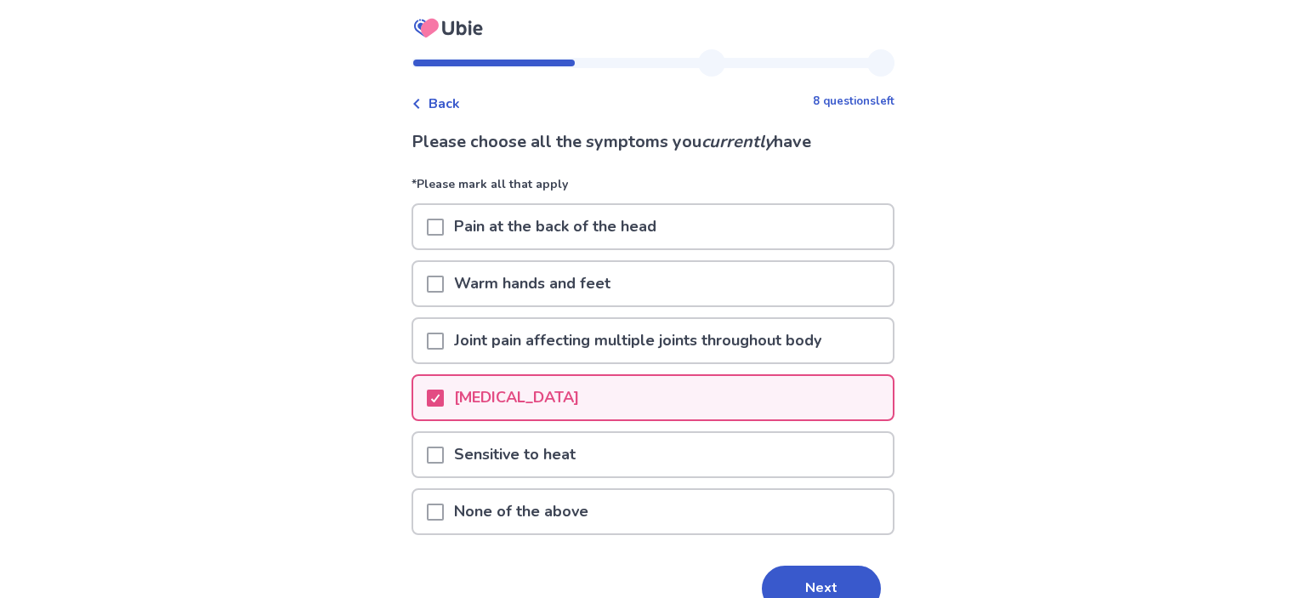
click at [639, 296] on div "Warm hands and feet" at bounding box center [653, 283] width 480 height 43
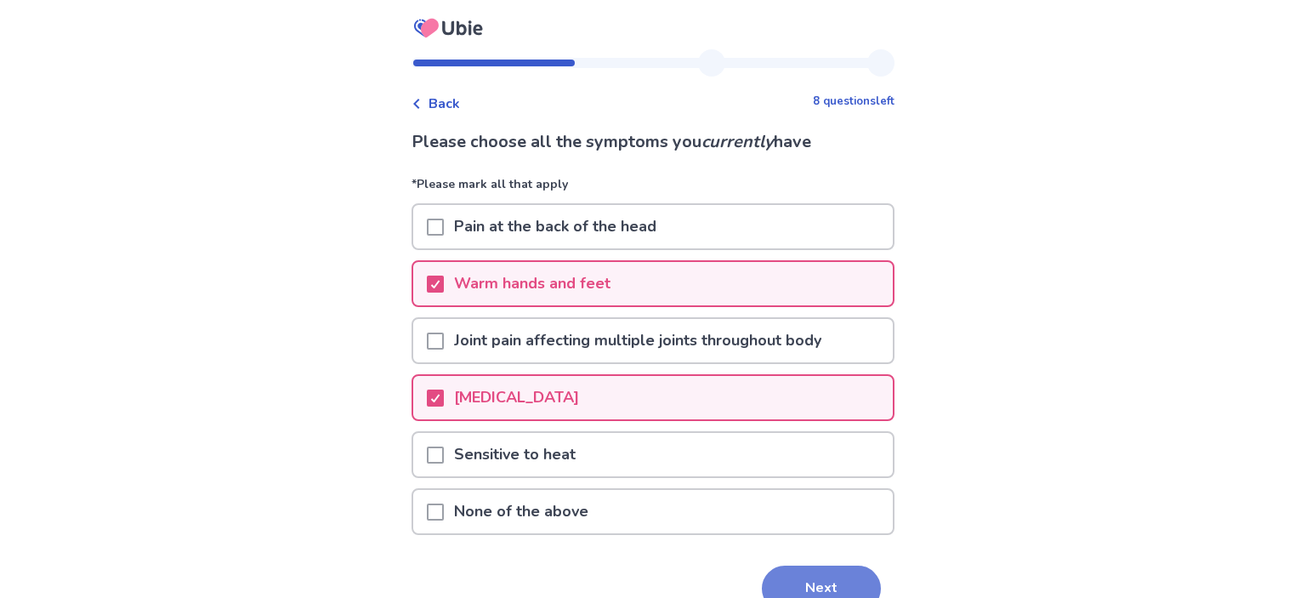
click at [836, 580] on button "Next" at bounding box center [821, 589] width 119 height 46
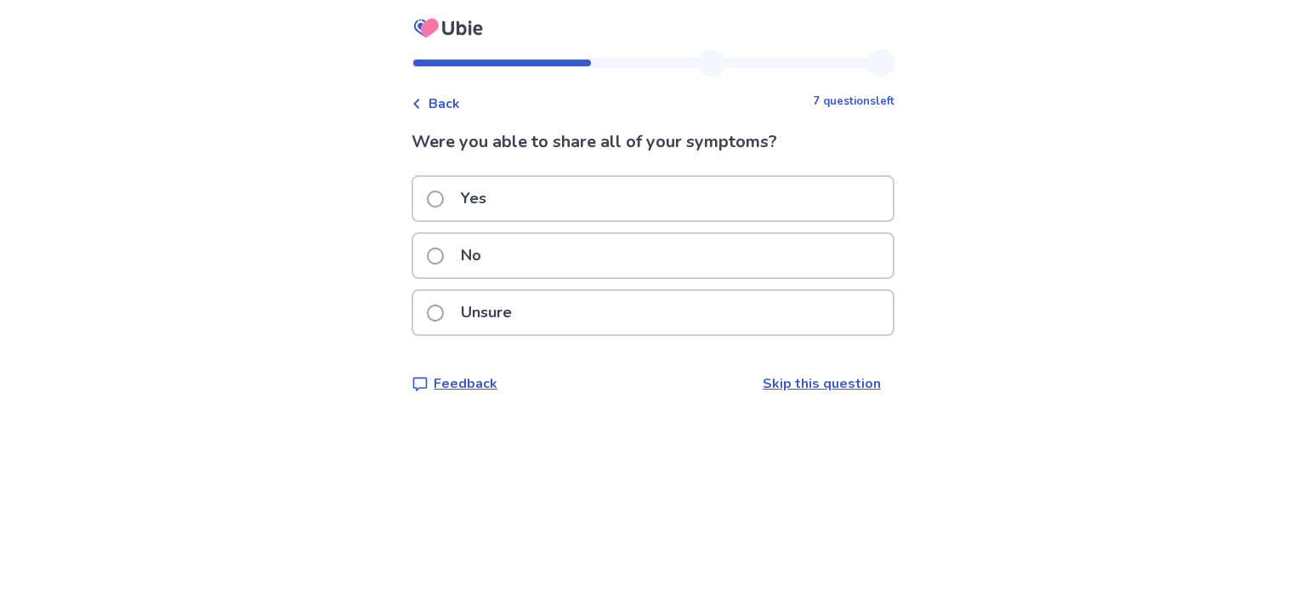
click at [497, 188] on p "Yes" at bounding box center [474, 198] width 46 height 43
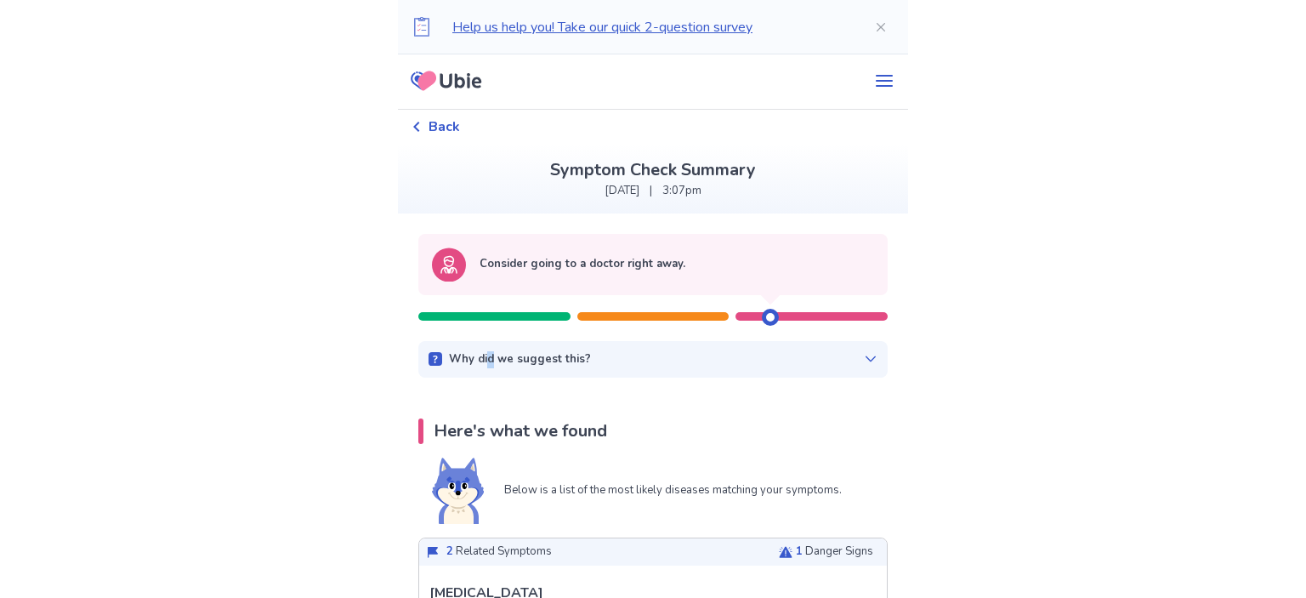
drag, startPoint x: 499, startPoint y: 335, endPoint x: 546, endPoint y: 339, distance: 46.9
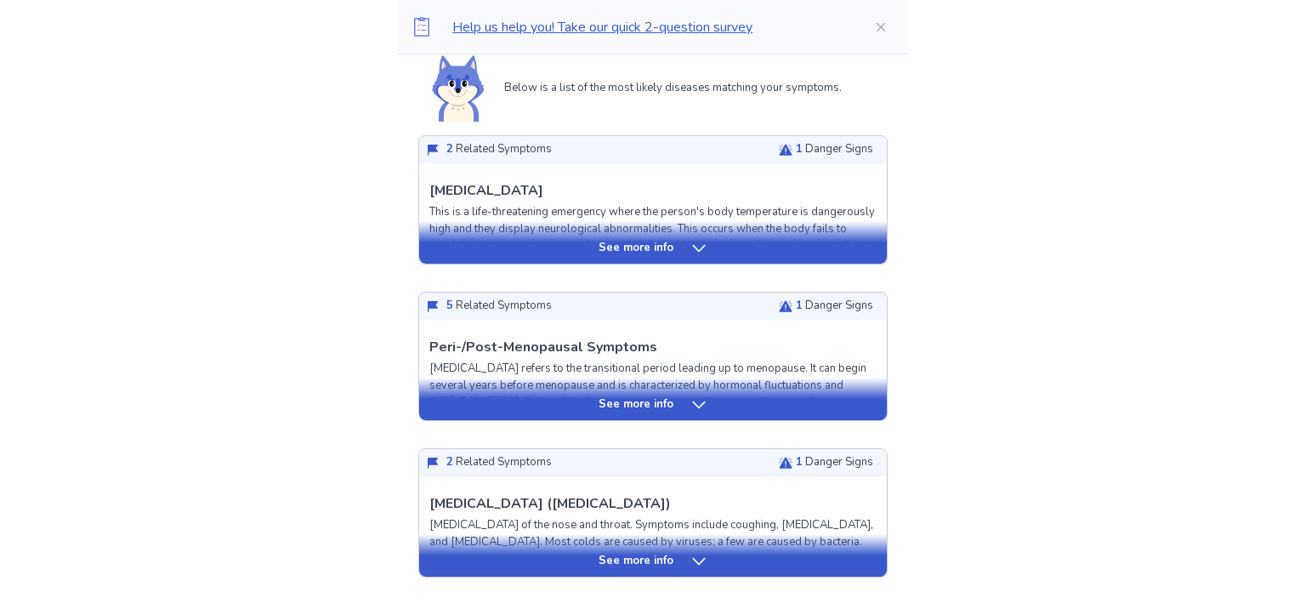
scroll to position [449, 0]
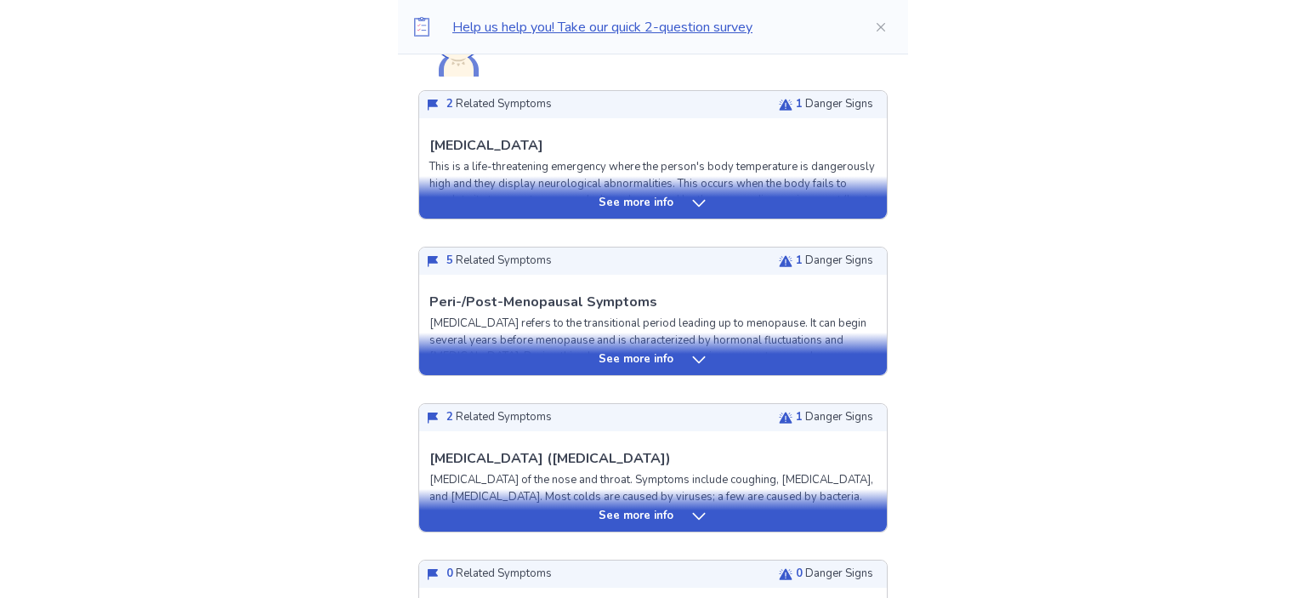
click at [676, 352] on div "See more info" at bounding box center [653, 359] width 468 height 17
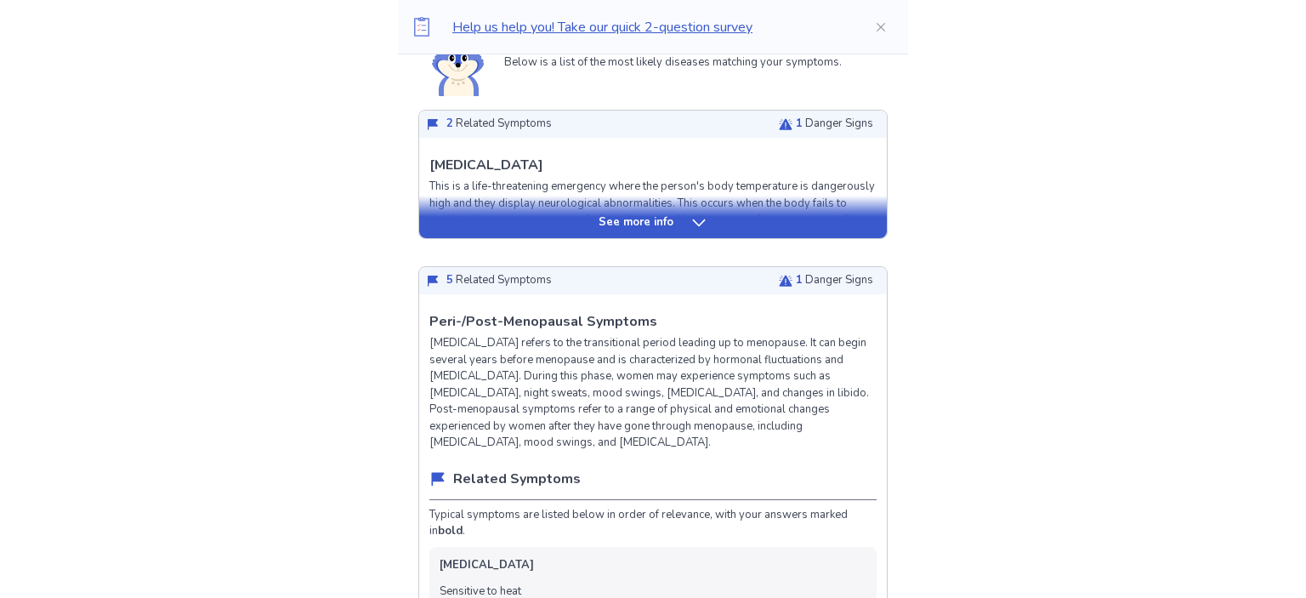
scroll to position [404, 0]
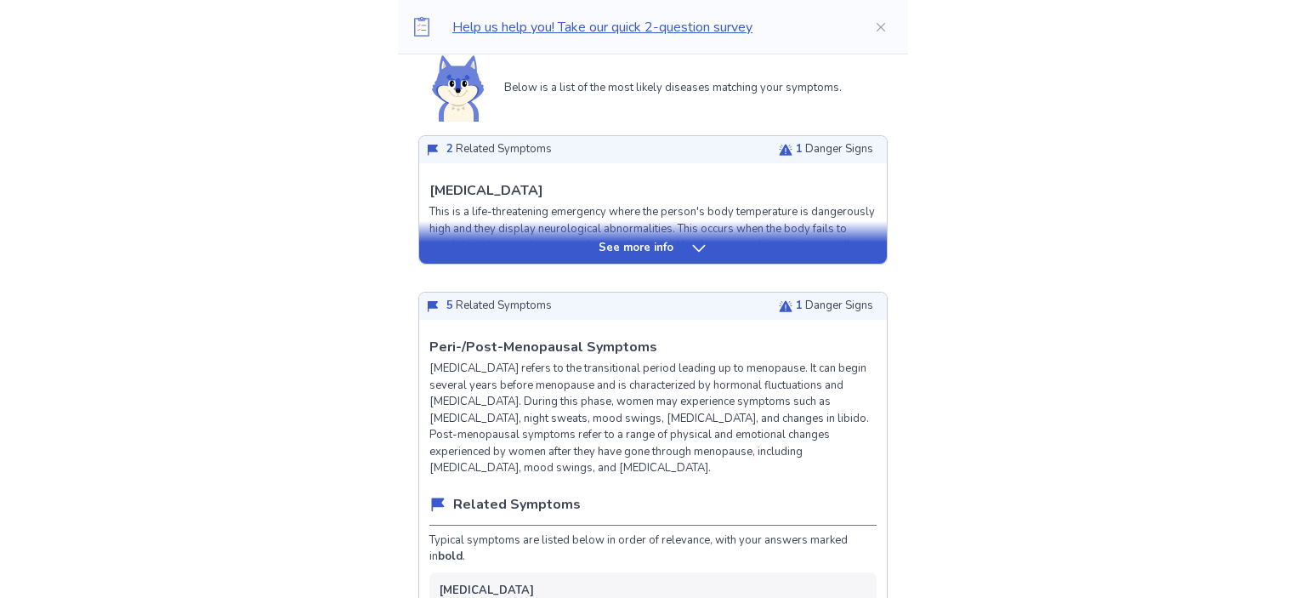
click at [691, 252] on icon at bounding box center [699, 248] width 17 height 17
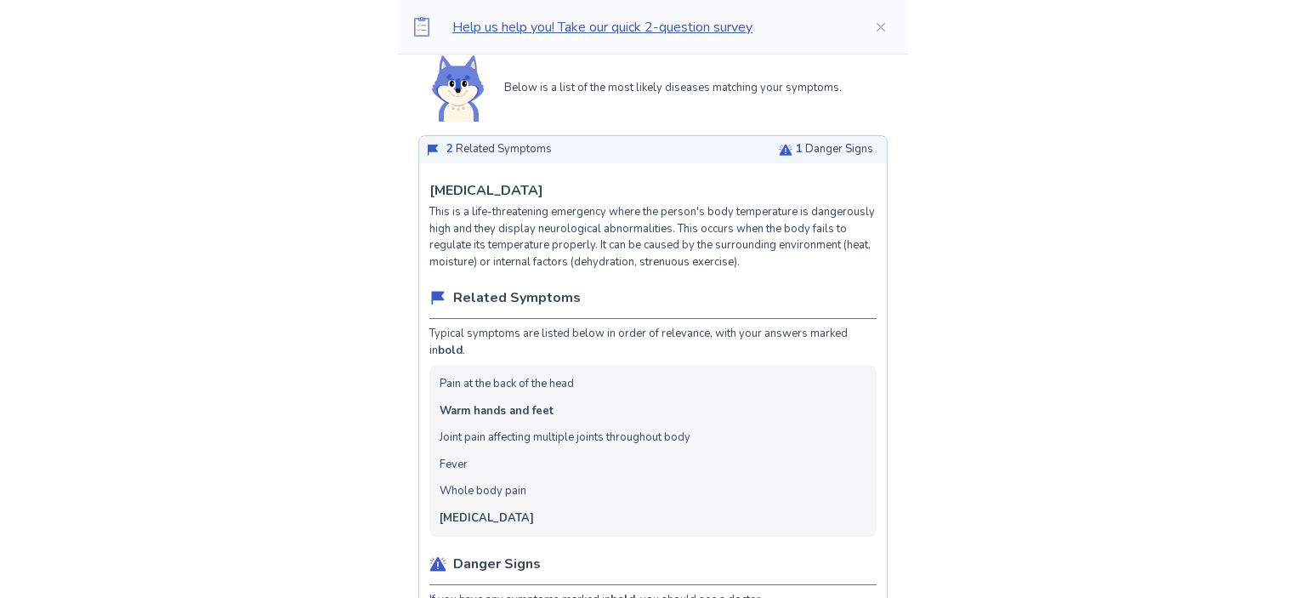
drag, startPoint x: 1300, startPoint y: 52, endPoint x: 1301, endPoint y: 126, distance: 74.0
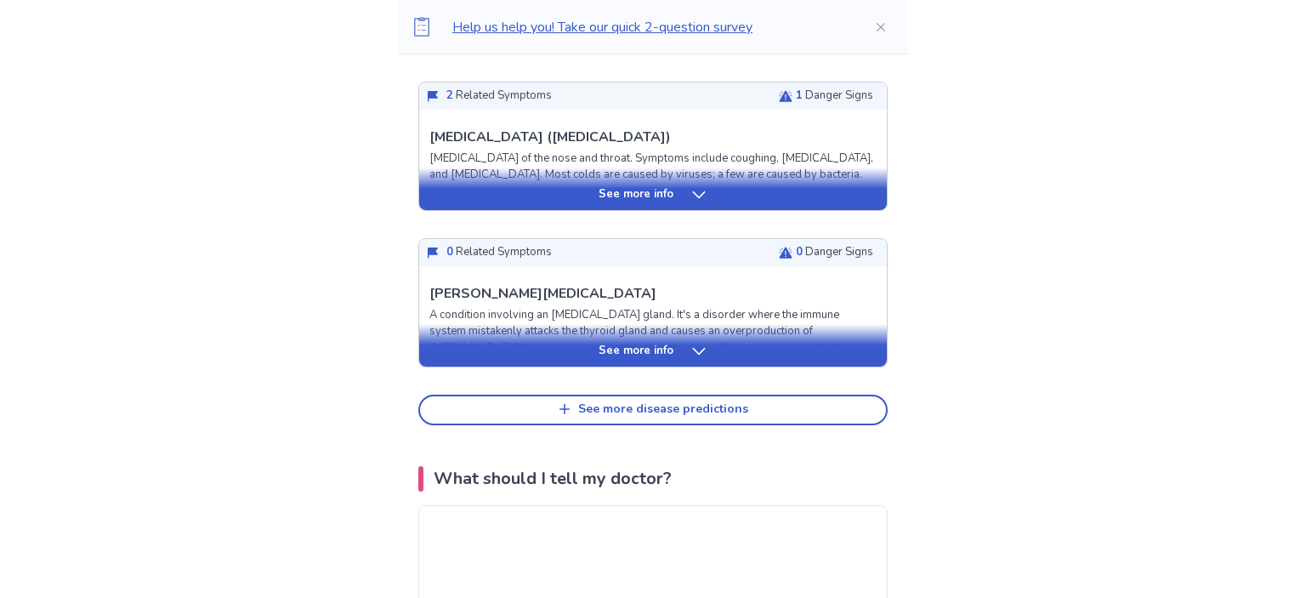
scroll to position [3476, 0]
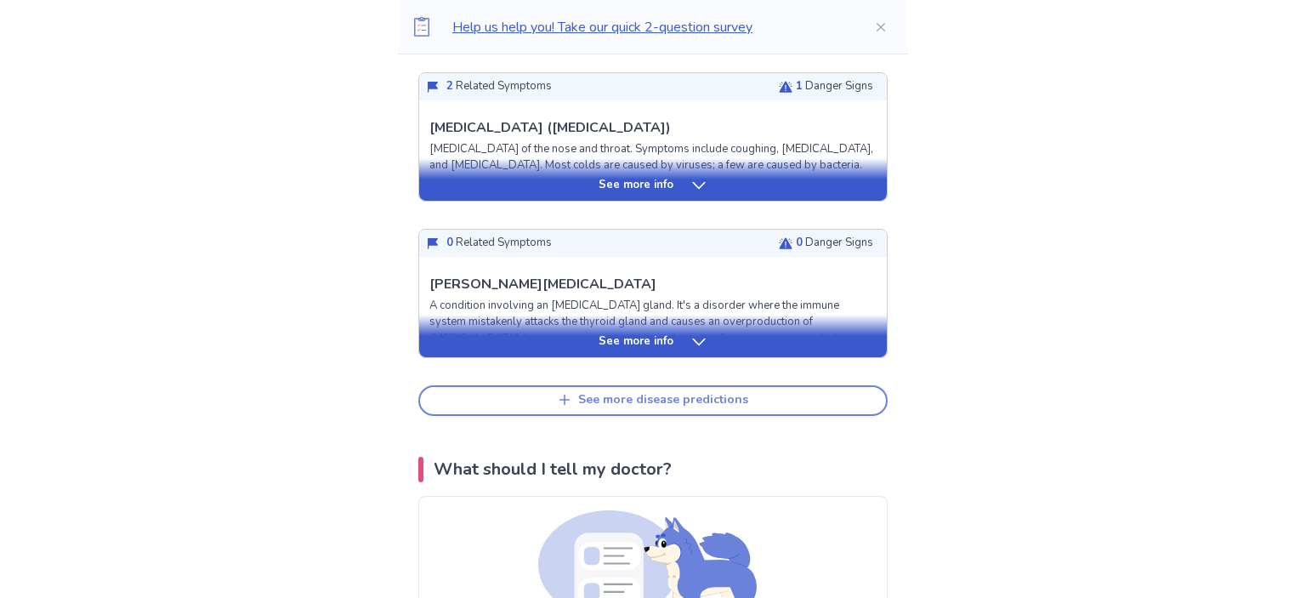
click at [720, 408] on button "See more disease predictions" at bounding box center [652, 400] width 469 height 31
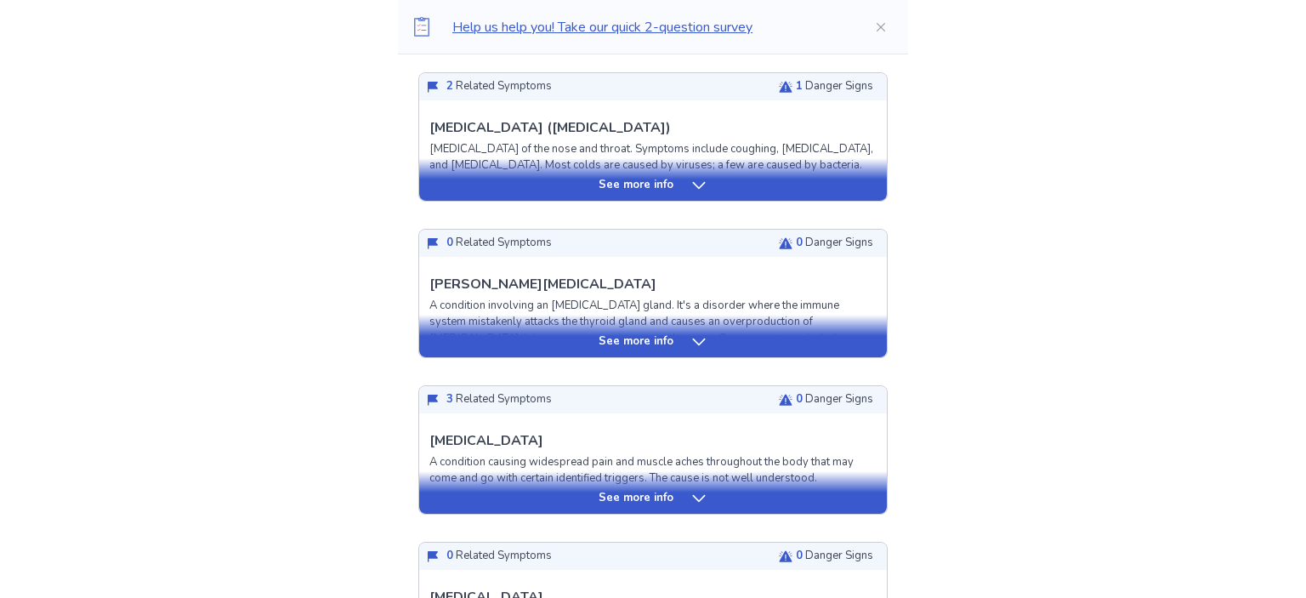
drag, startPoint x: 1298, startPoint y: 262, endPoint x: 1295, endPoint y: 289, distance: 27.3
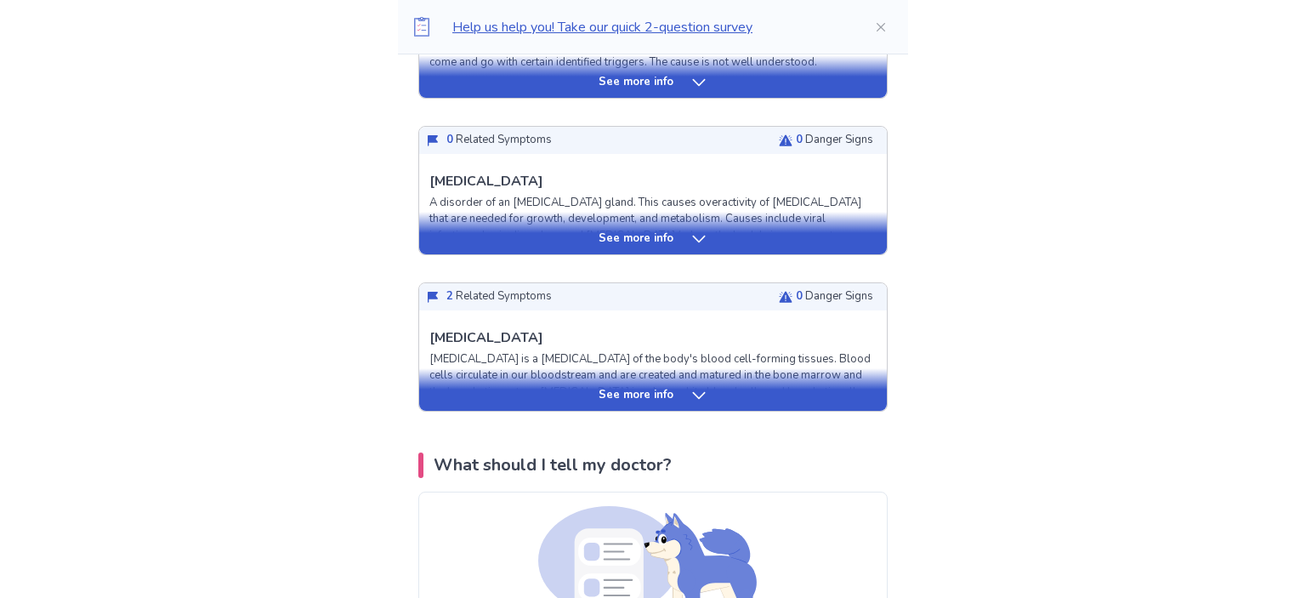
scroll to position [3911, 0]
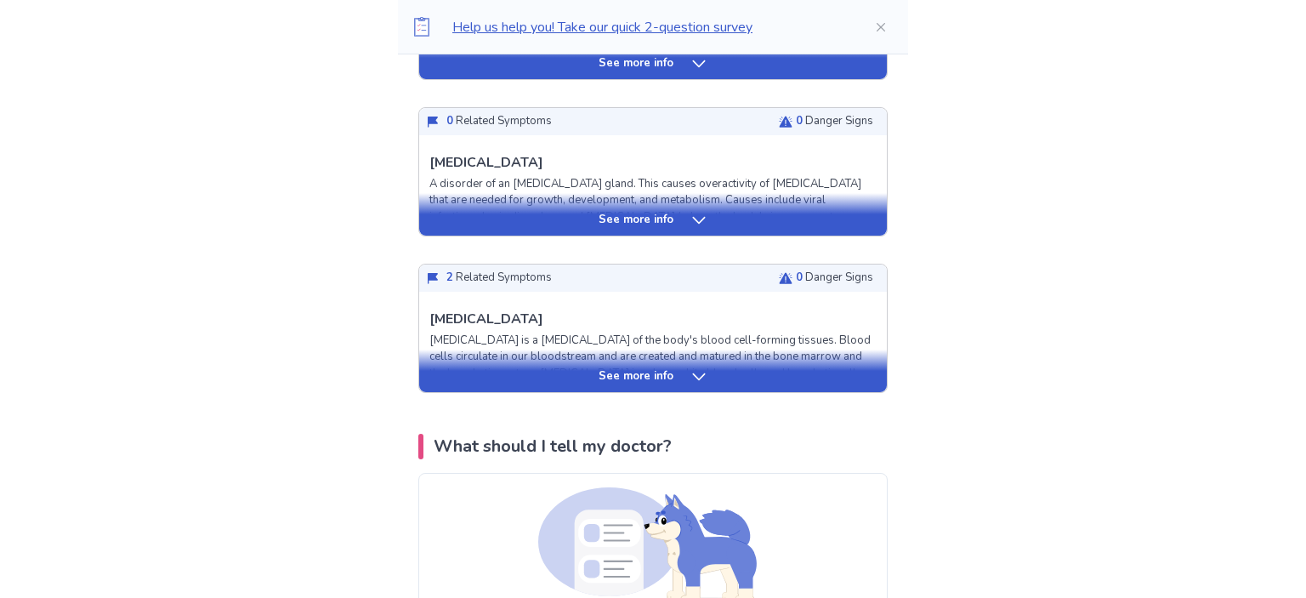
click at [681, 368] on div "See more info" at bounding box center [653, 376] width 468 height 17
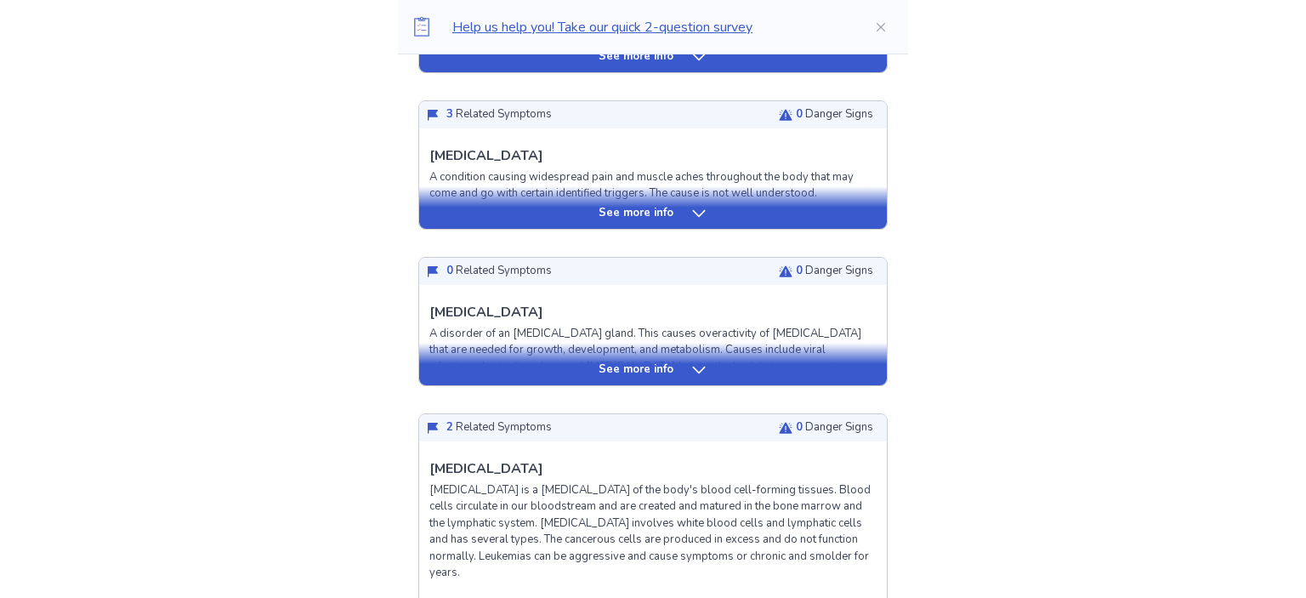
scroll to position [3731, 0]
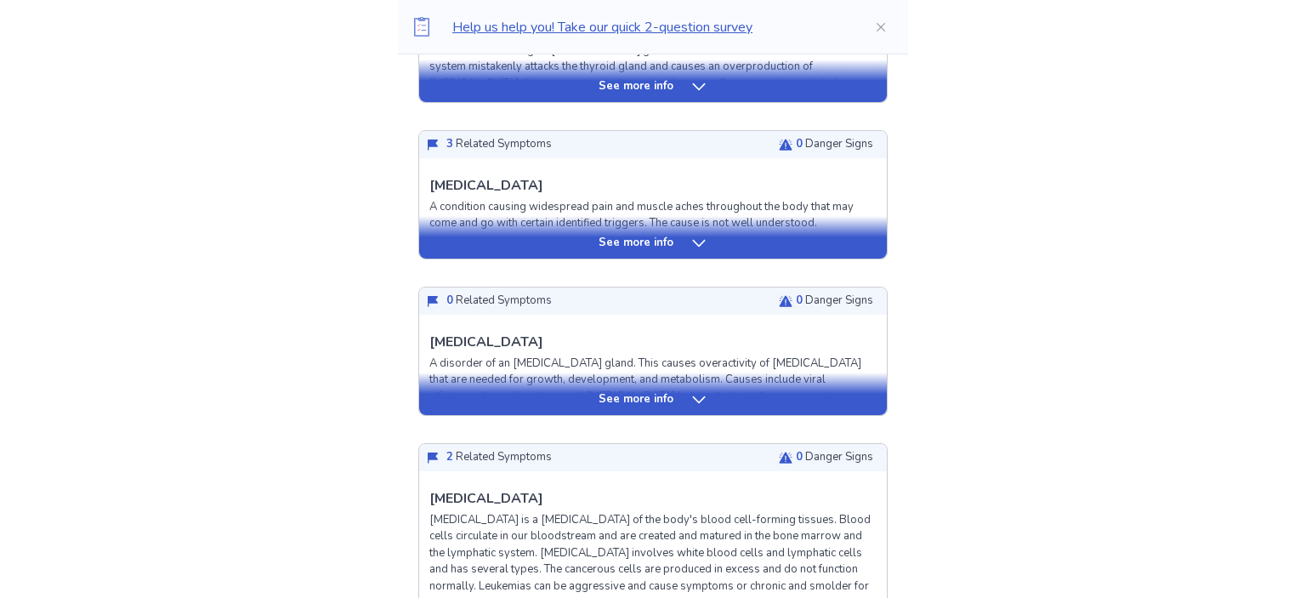
drag, startPoint x: 1301, startPoint y: 245, endPoint x: 1300, endPoint y: 299, distance: 53.6
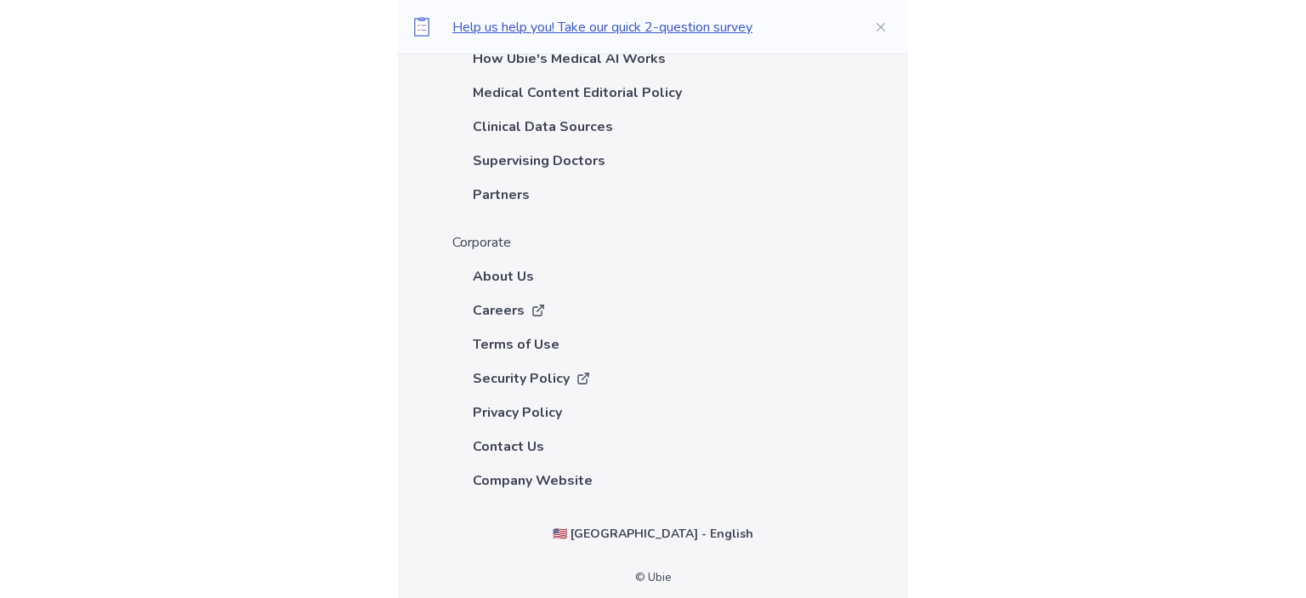
scroll to position [8991, 0]
